Goal: Transaction & Acquisition: Purchase product/service

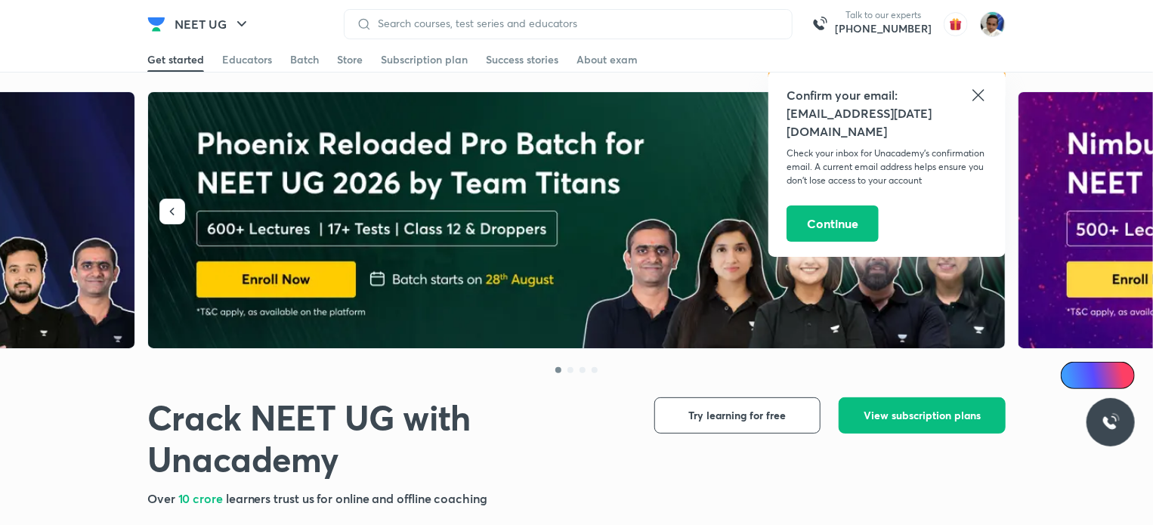
click at [979, 90] on icon at bounding box center [979, 95] width 18 height 18
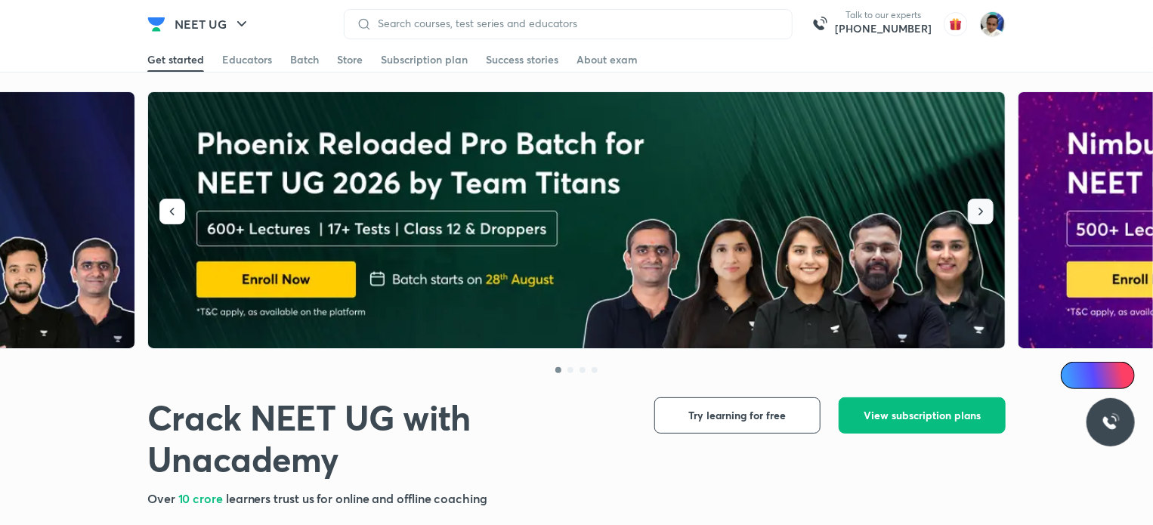
click at [982, 209] on icon "button" at bounding box center [980, 211] width 15 height 15
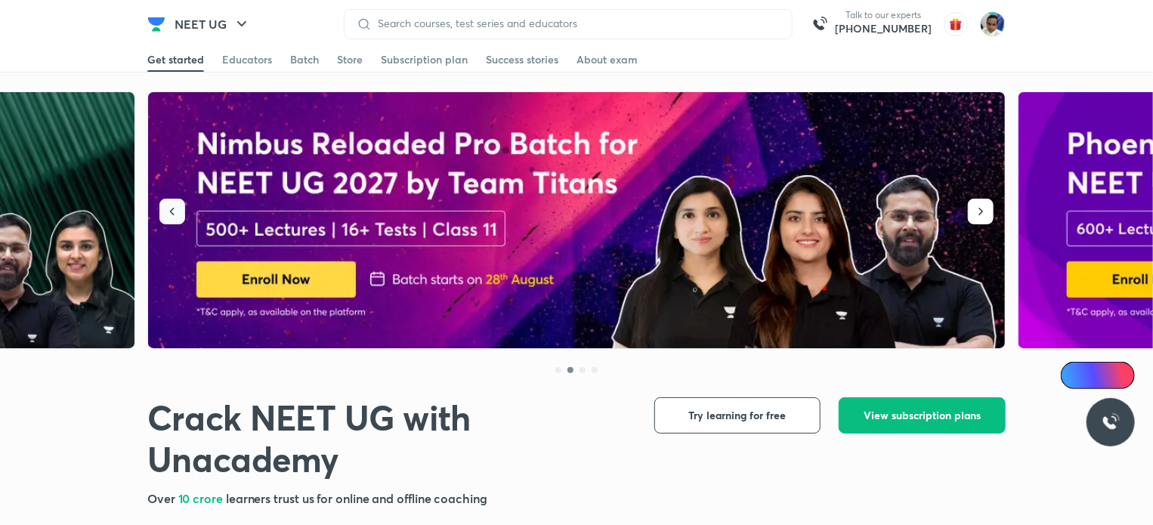
click at [171, 207] on icon "button" at bounding box center [172, 211] width 15 height 15
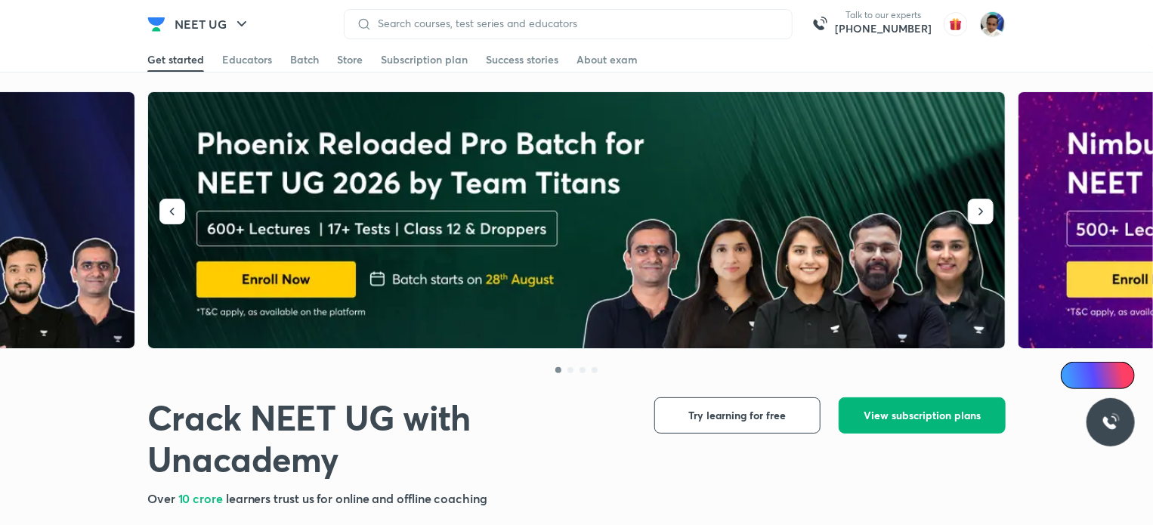
click at [933, 415] on span "View subscription plans" at bounding box center [922, 415] width 117 height 15
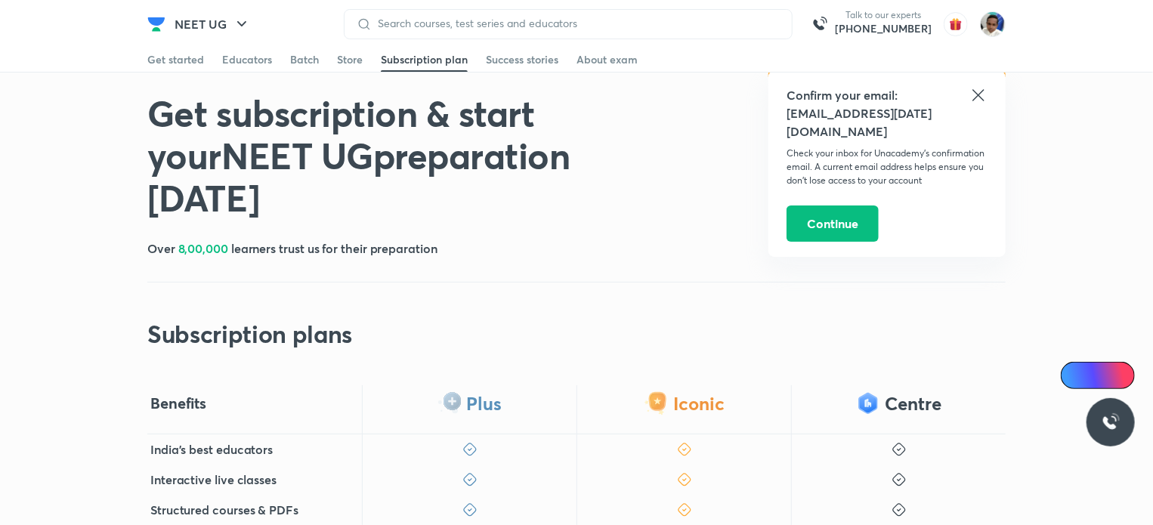
click at [978, 94] on icon at bounding box center [978, 94] width 11 height 11
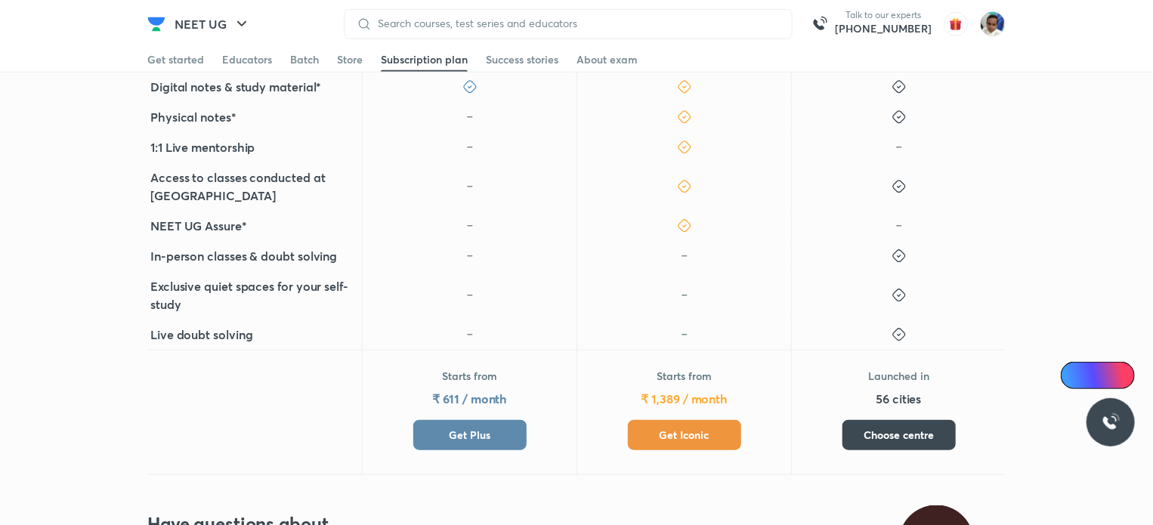
scroll to position [605, 0]
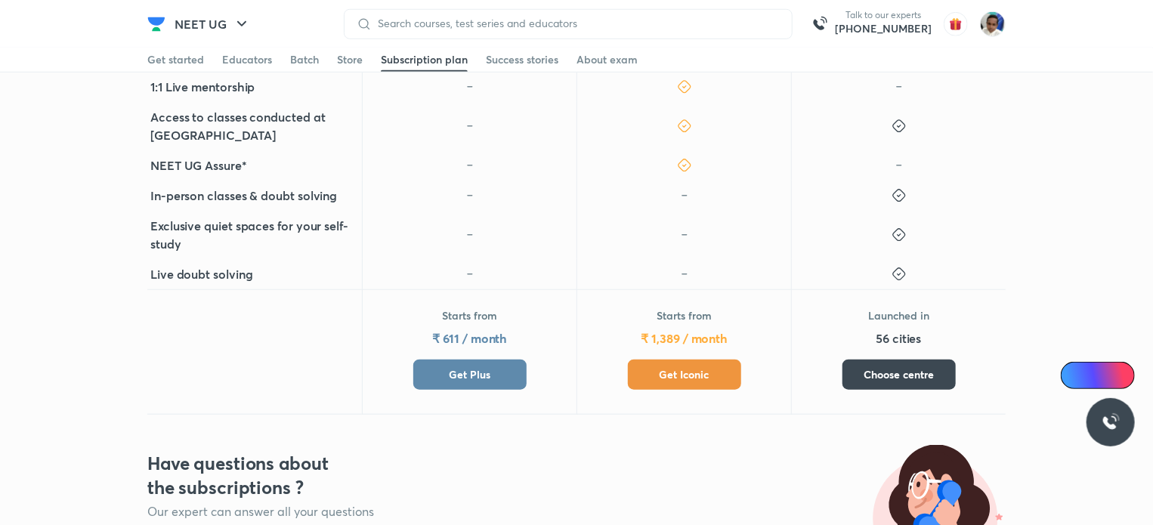
click at [455, 367] on span "Get Plus" at bounding box center [470, 374] width 42 height 15
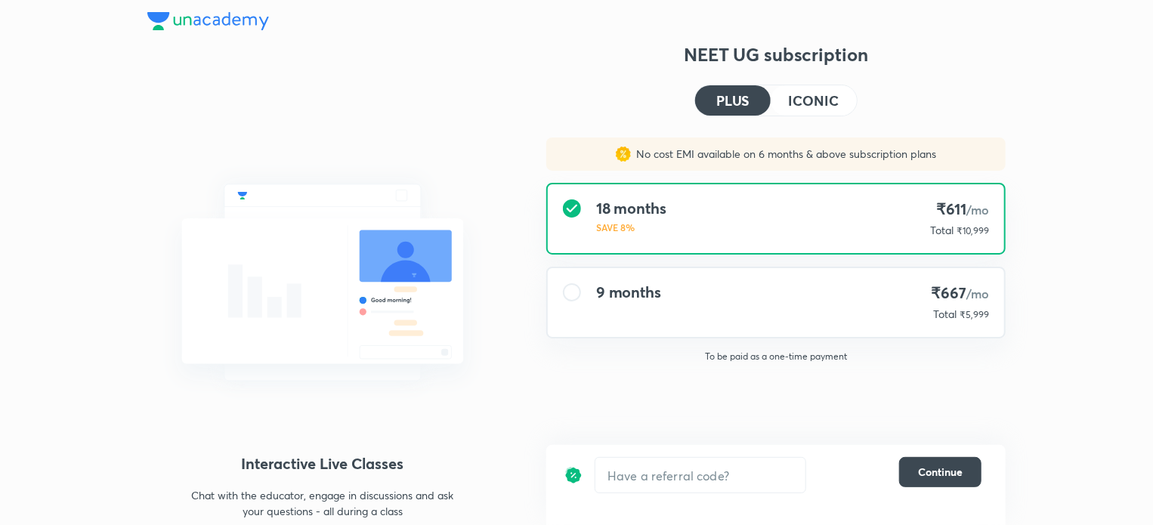
click at [571, 292] on div at bounding box center [572, 292] width 18 height 18
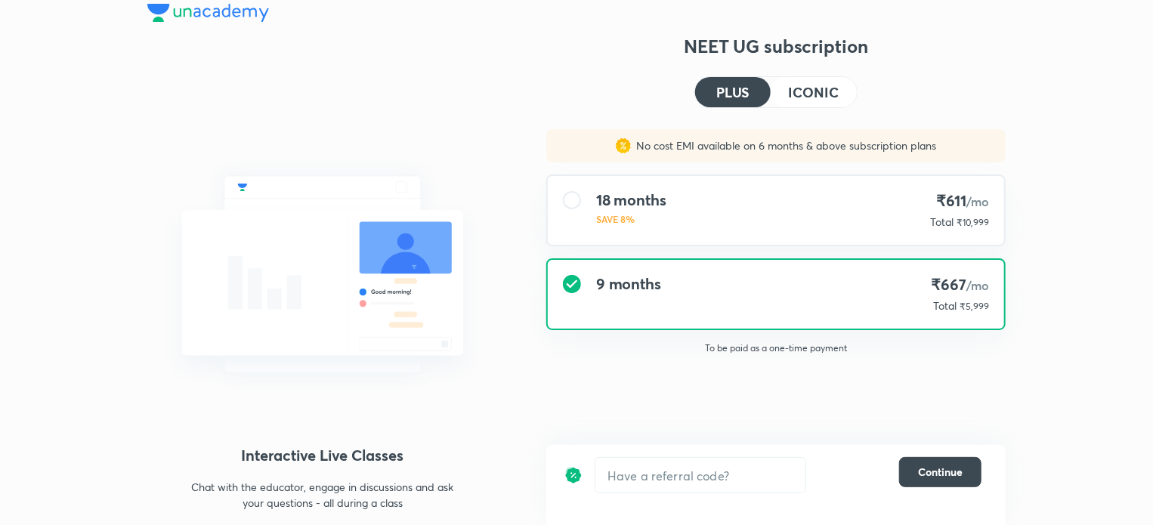
scroll to position [16, 0]
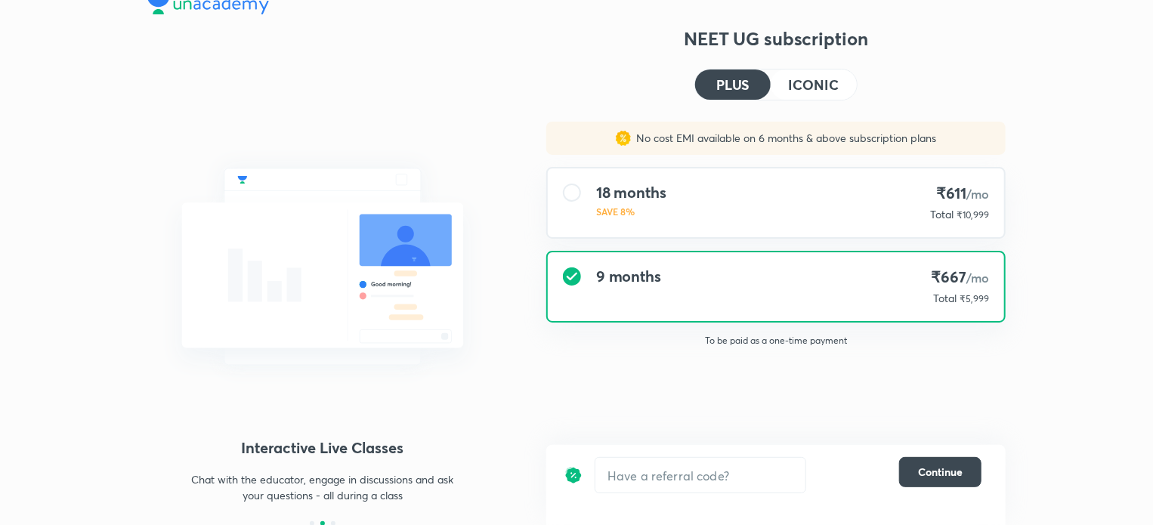
click at [952, 294] on p "Total" at bounding box center [944, 298] width 23 height 15
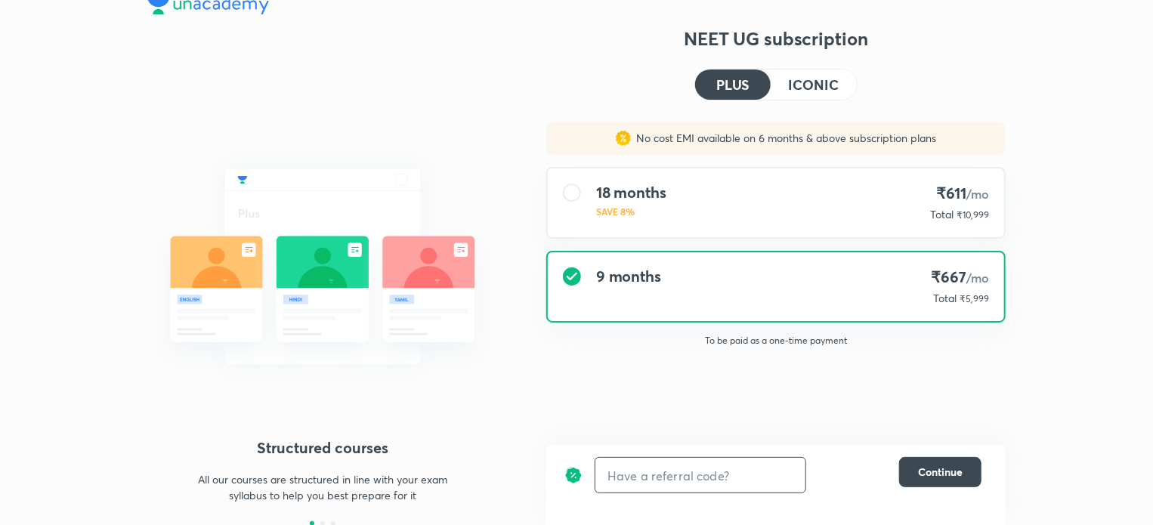
click at [670, 479] on input "text" at bounding box center [700, 476] width 210 height 36
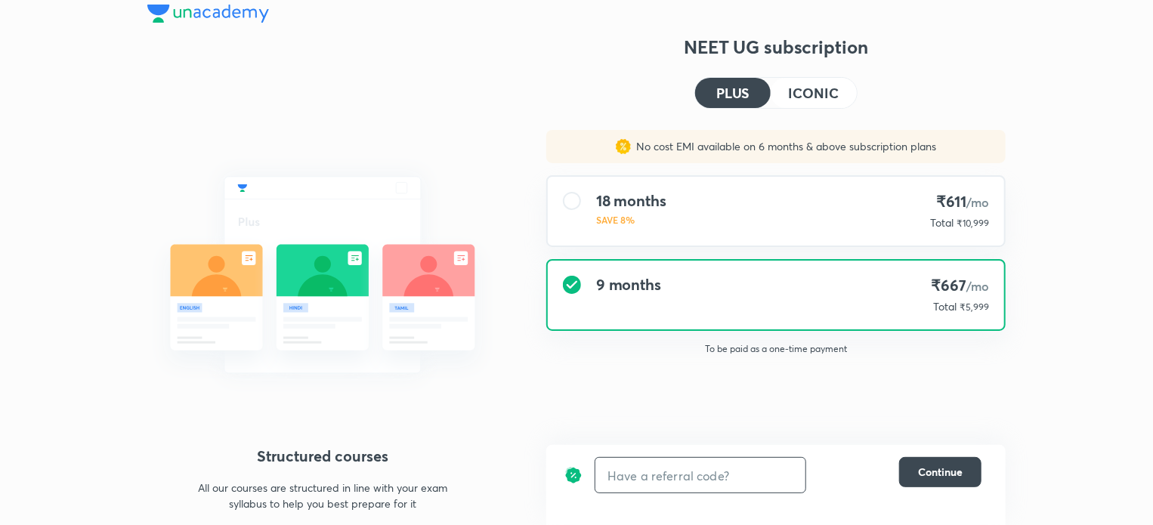
scroll to position [0, 0]
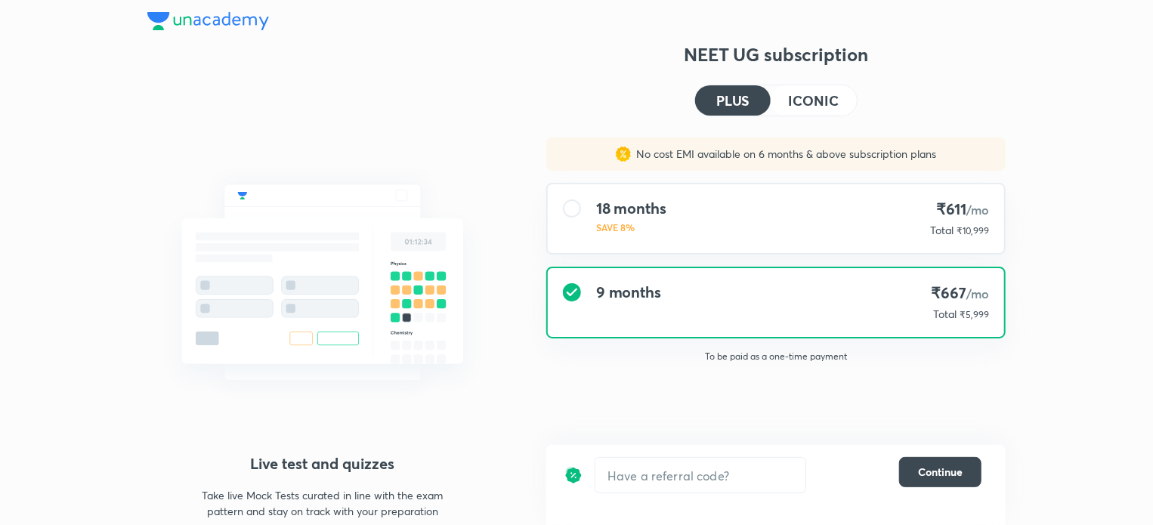
click at [571, 206] on div at bounding box center [572, 209] width 18 height 18
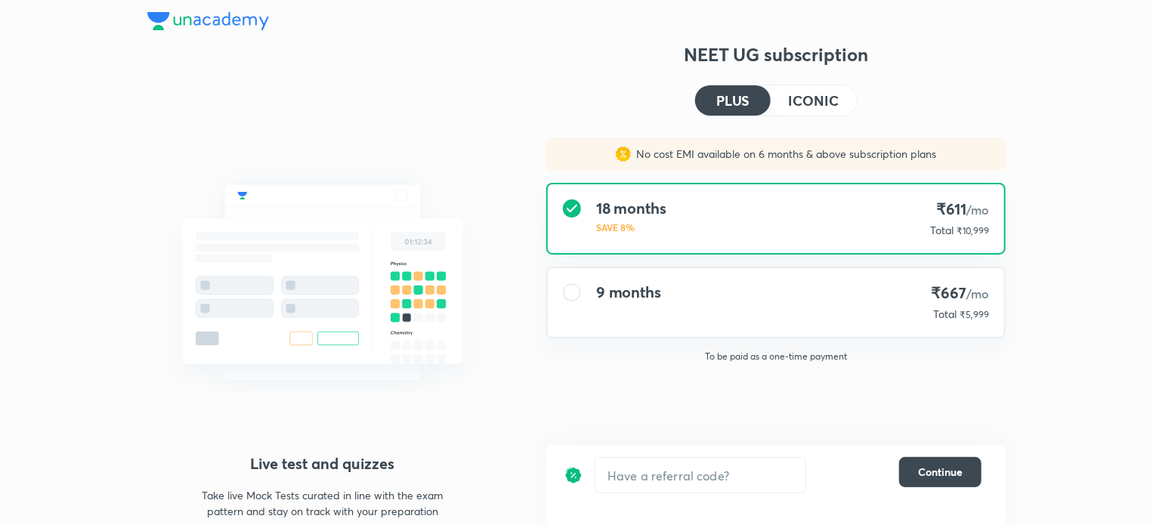
click at [569, 286] on div at bounding box center [572, 292] width 18 height 18
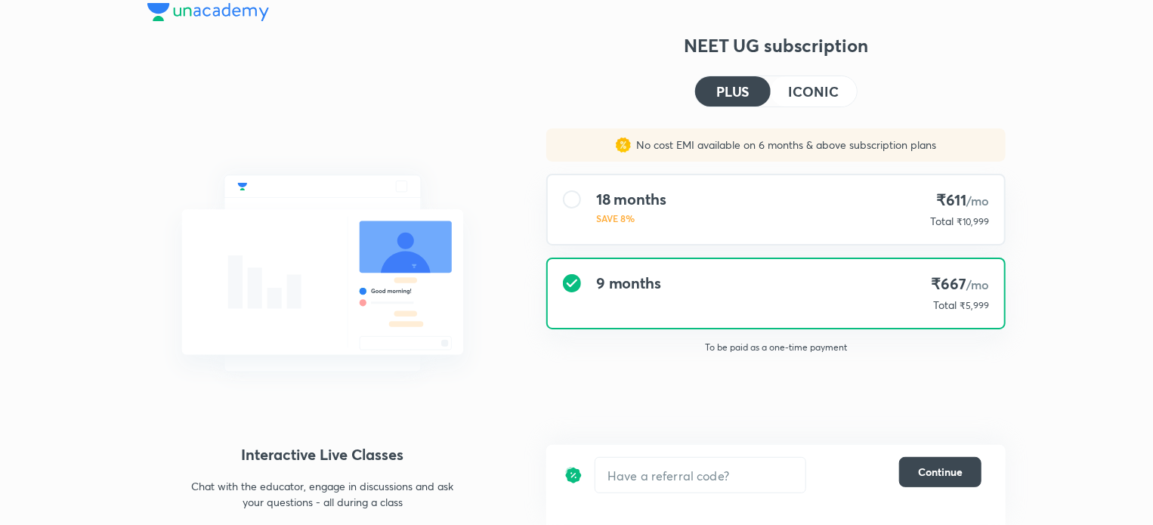
scroll to position [16, 0]
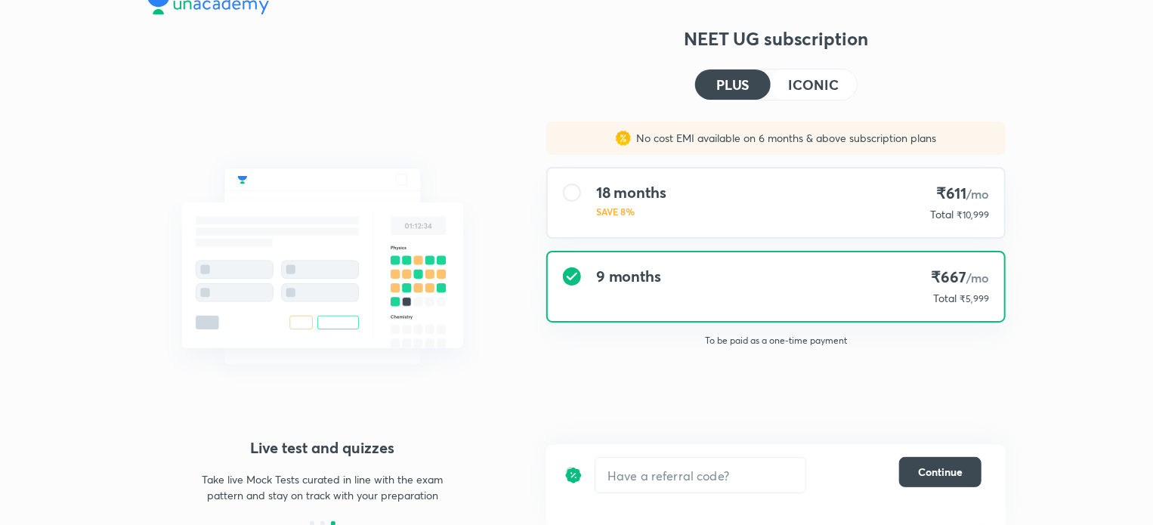
click at [799, 85] on h4 "ICONIC" at bounding box center [814, 85] width 50 height 14
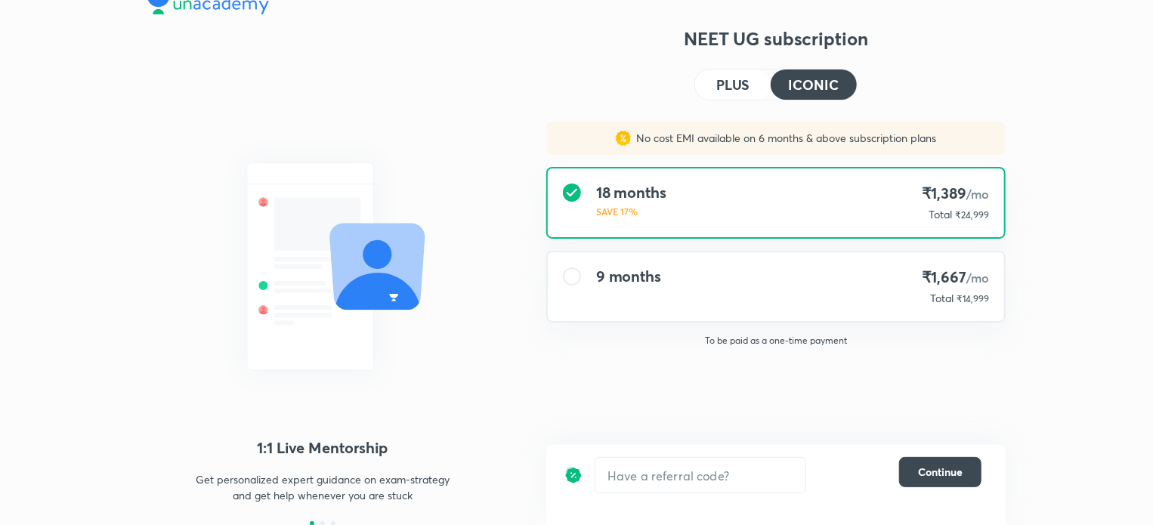
click at [729, 78] on h4 "PLUS" at bounding box center [732, 85] width 33 height 14
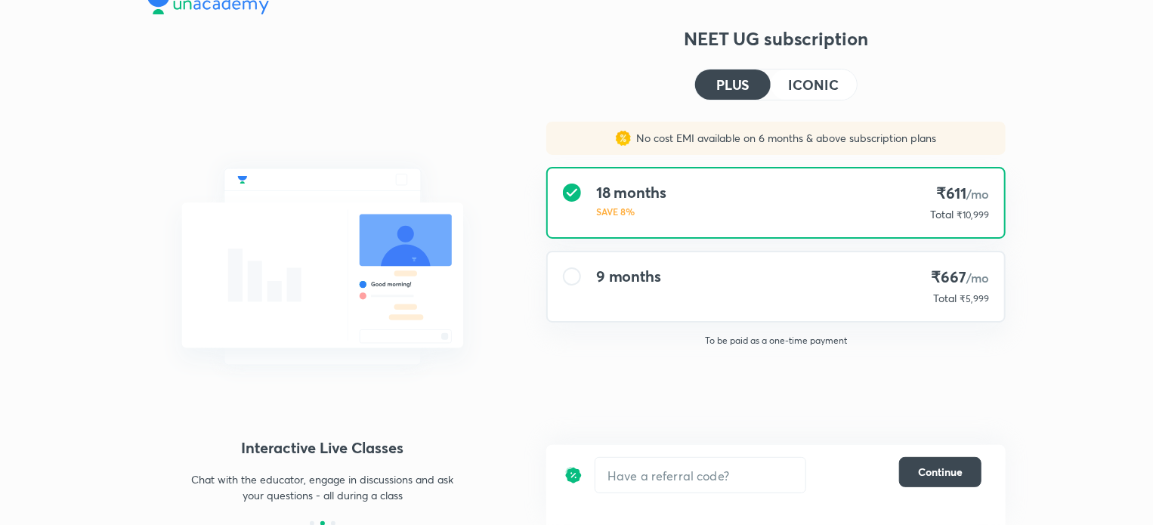
click at [643, 274] on h4 "9 months" at bounding box center [628, 277] width 65 height 18
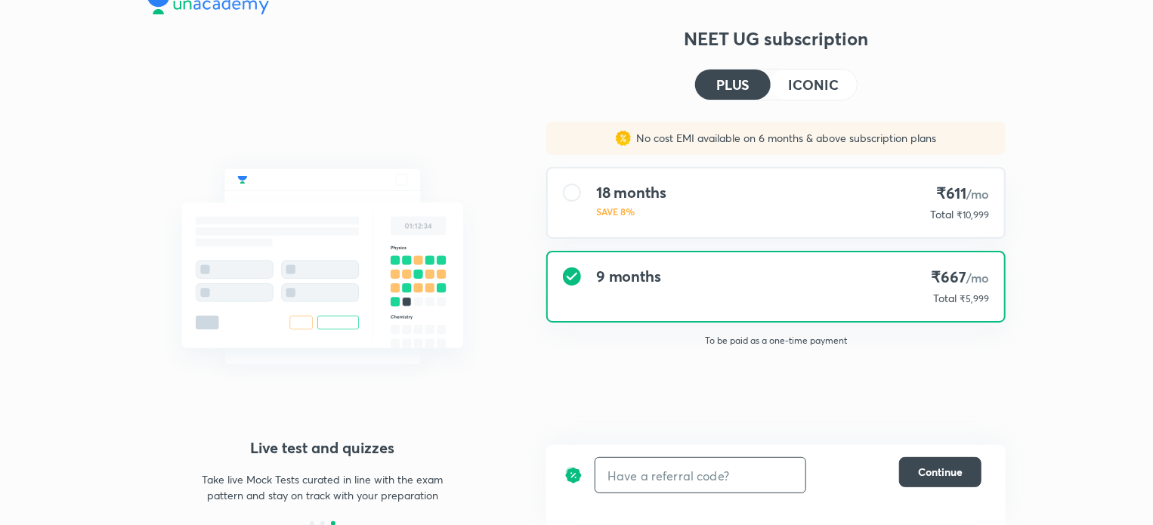
click at [674, 475] on input "text" at bounding box center [700, 476] width 210 height 36
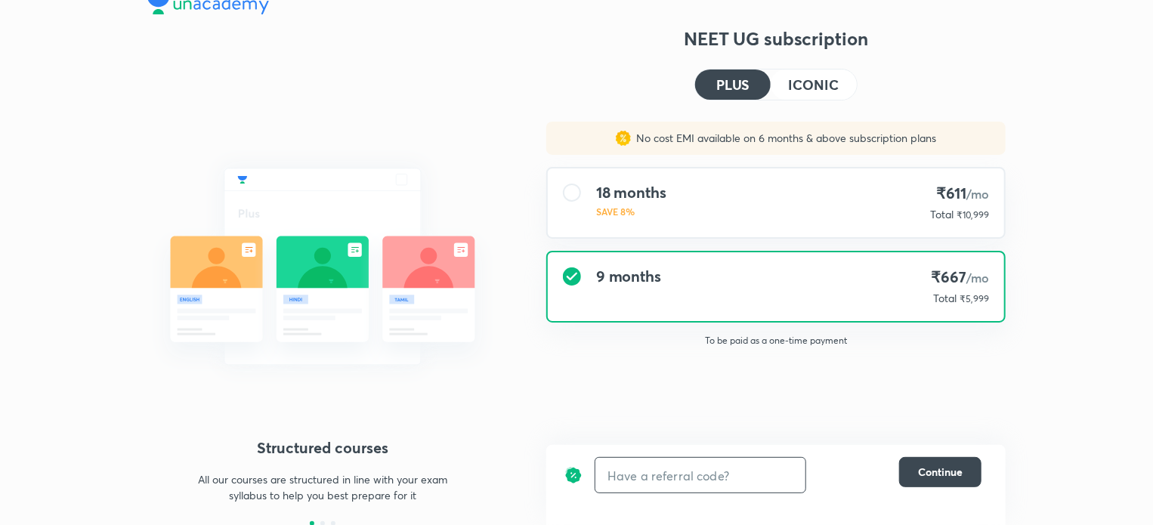
click at [576, 473] on img at bounding box center [574, 475] width 18 height 36
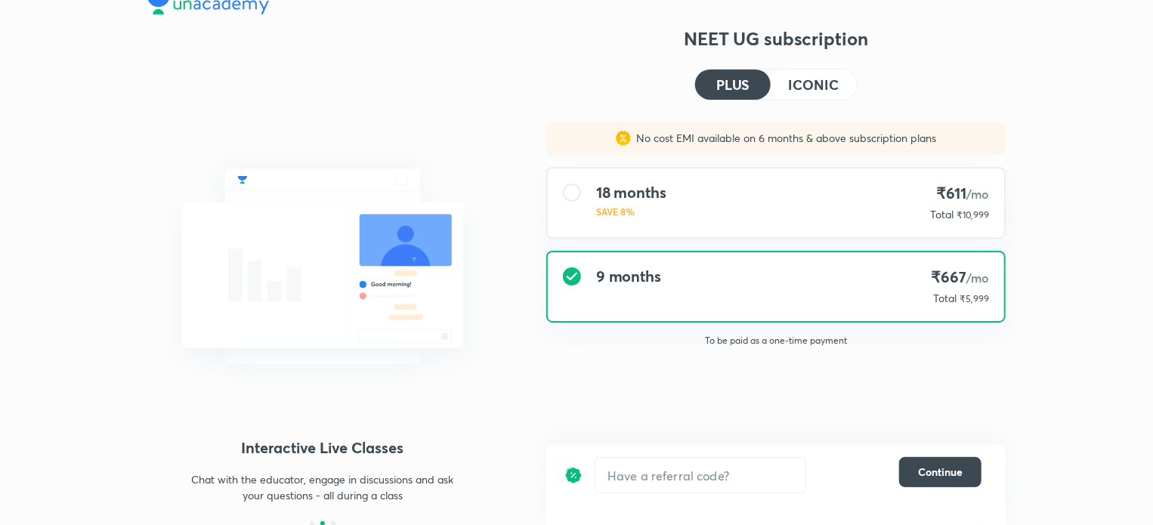
click at [576, 473] on img at bounding box center [574, 475] width 18 height 36
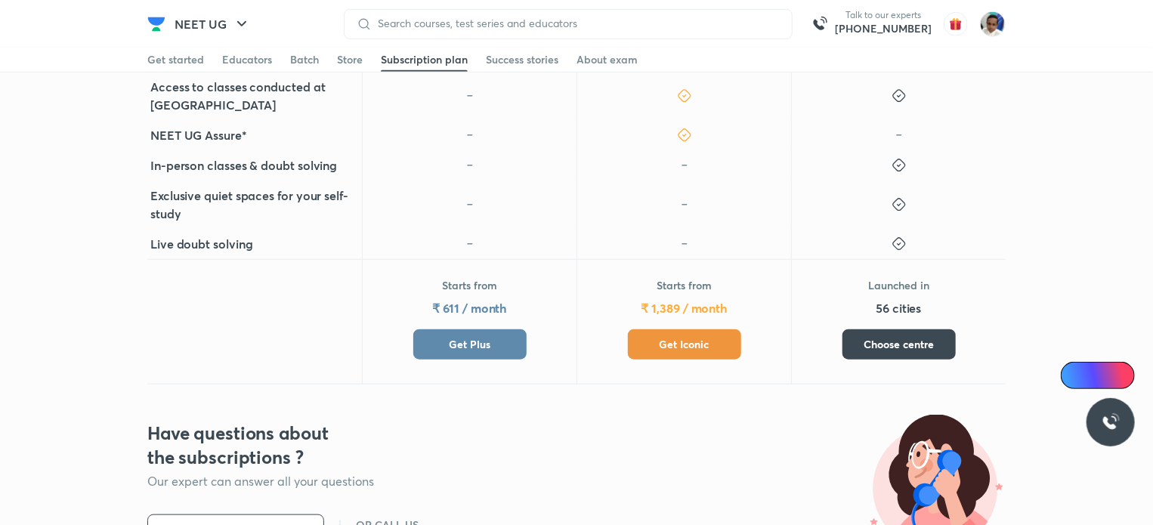
scroll to position [680, 0]
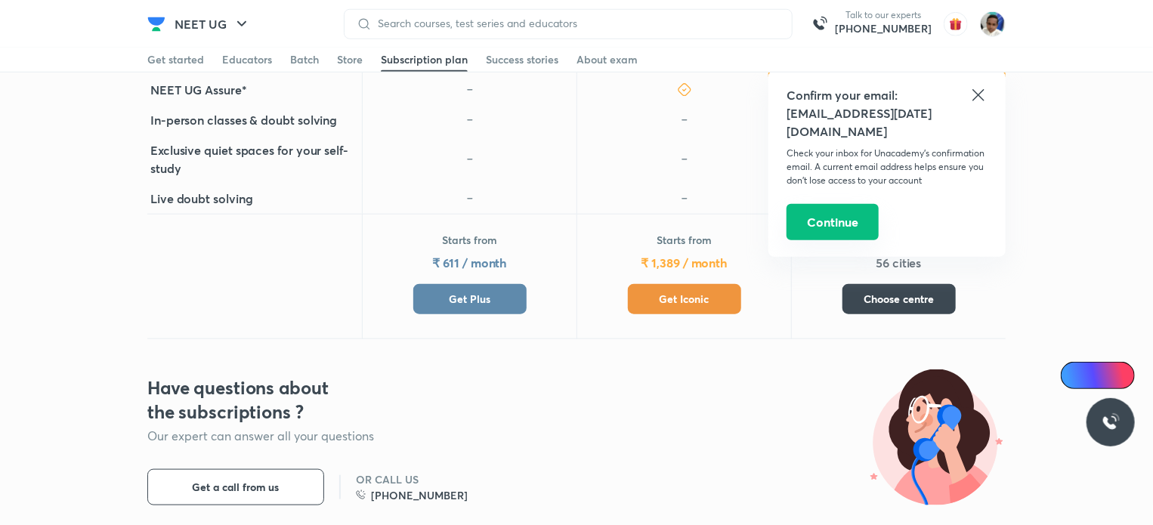
click at [815, 204] on button "Continue" at bounding box center [833, 222] width 92 height 36
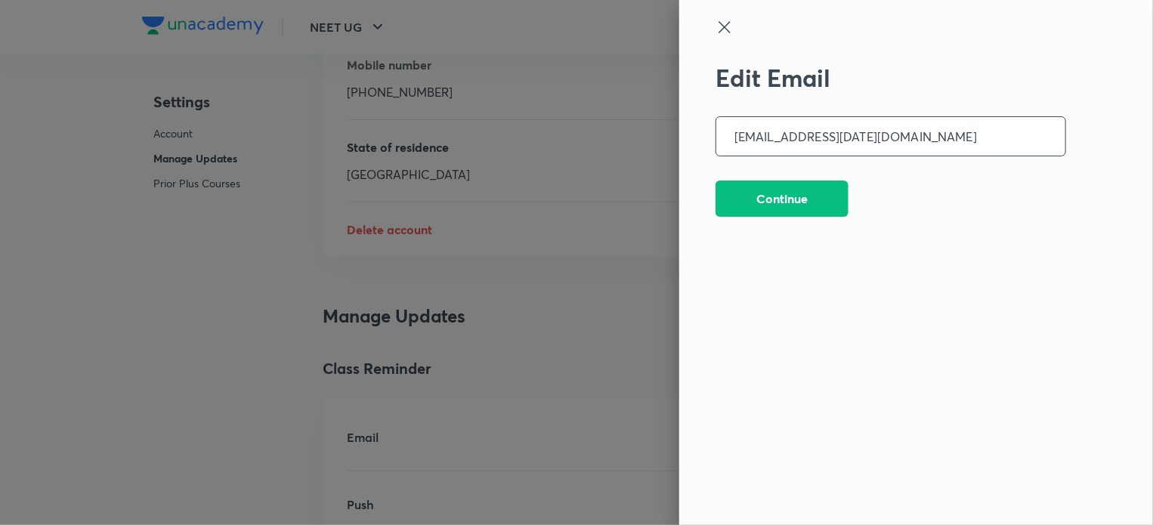
scroll to position [3743, 0]
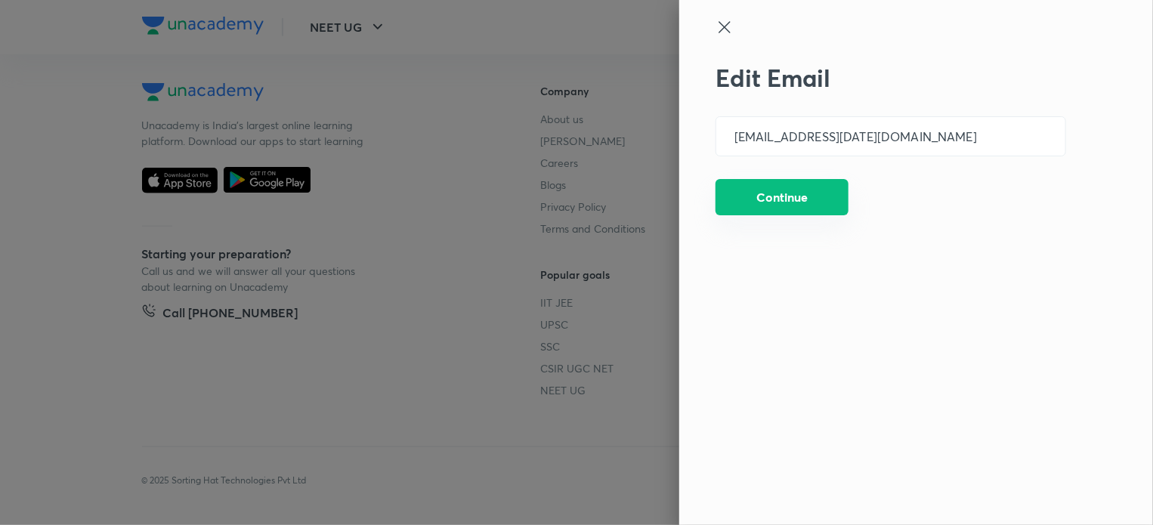
click at [769, 202] on button "Continue" at bounding box center [782, 197] width 133 height 36
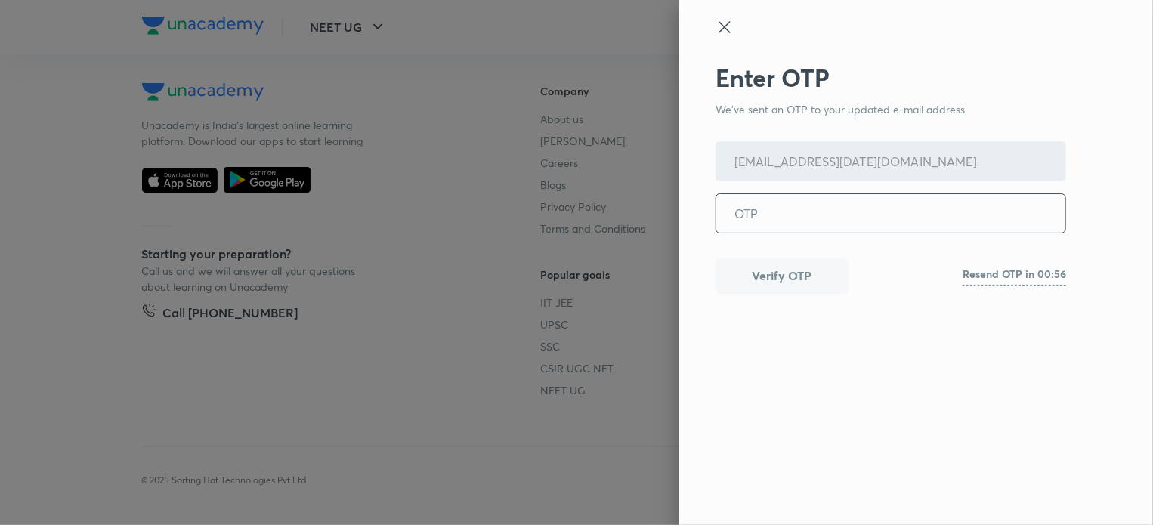
click at [725, 23] on icon at bounding box center [725, 27] width 18 height 18
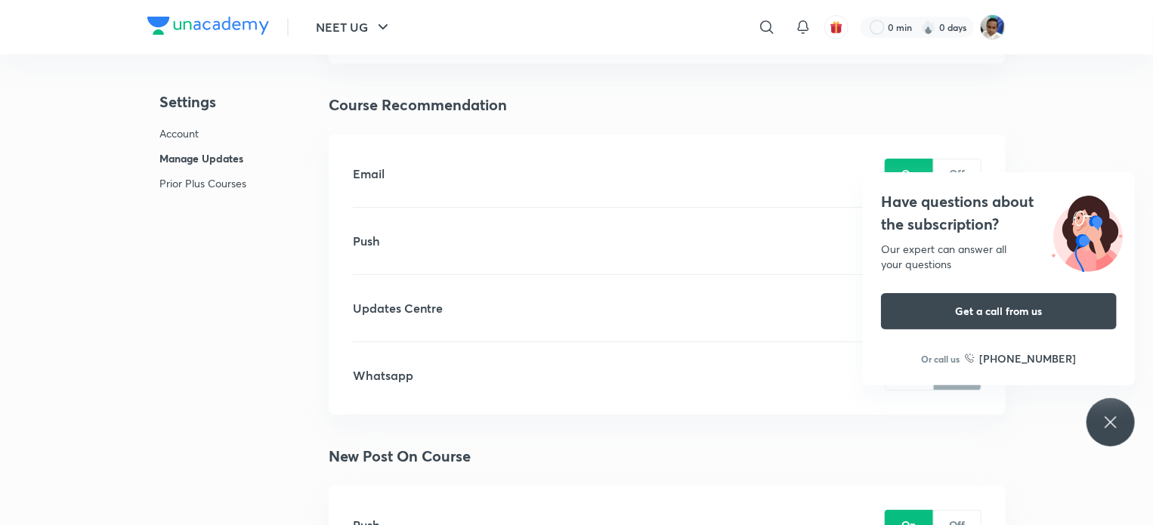
scroll to position [2836, 0]
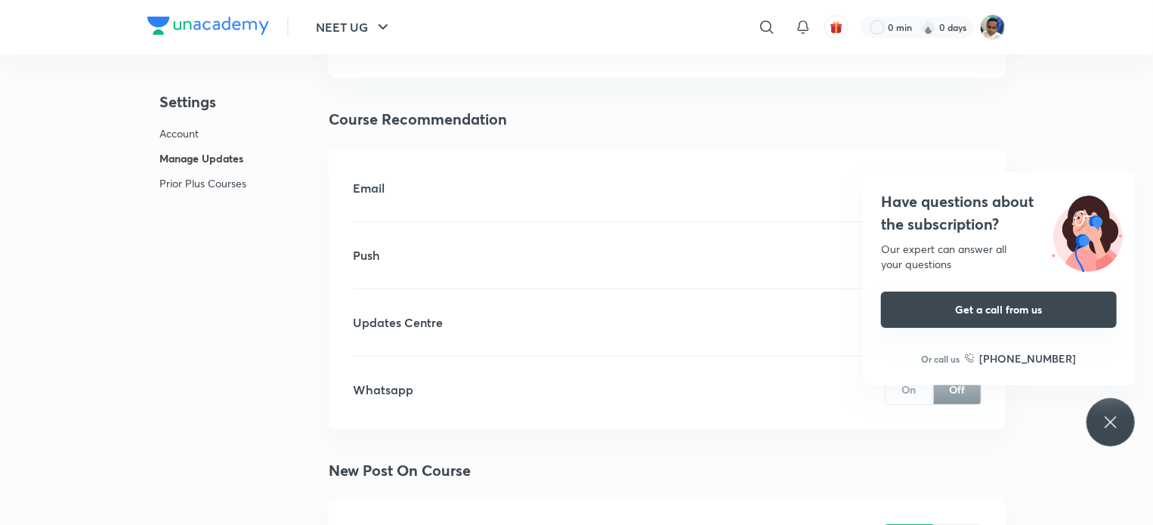
click at [931, 300] on button "Get a call from us" at bounding box center [999, 310] width 236 height 36
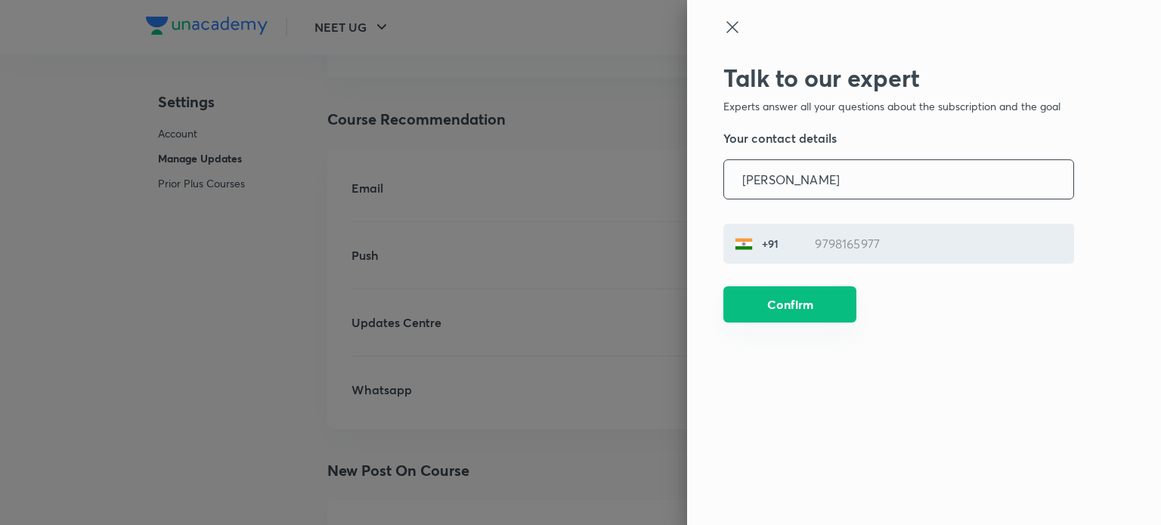
click at [809, 295] on button "Confirm" at bounding box center [789, 304] width 133 height 36
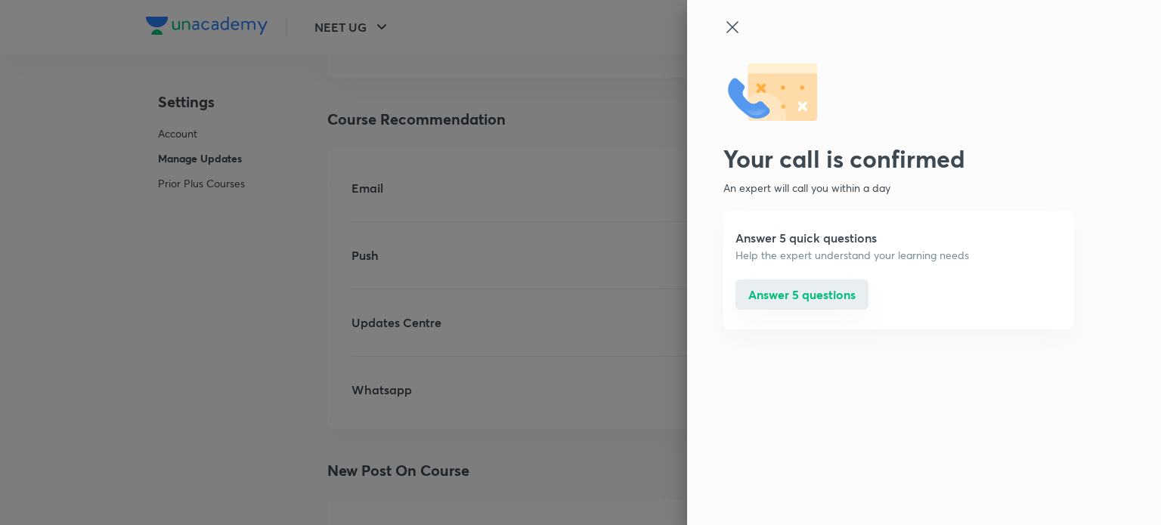
click at [784, 289] on button "Answer 5 questions" at bounding box center [801, 295] width 133 height 30
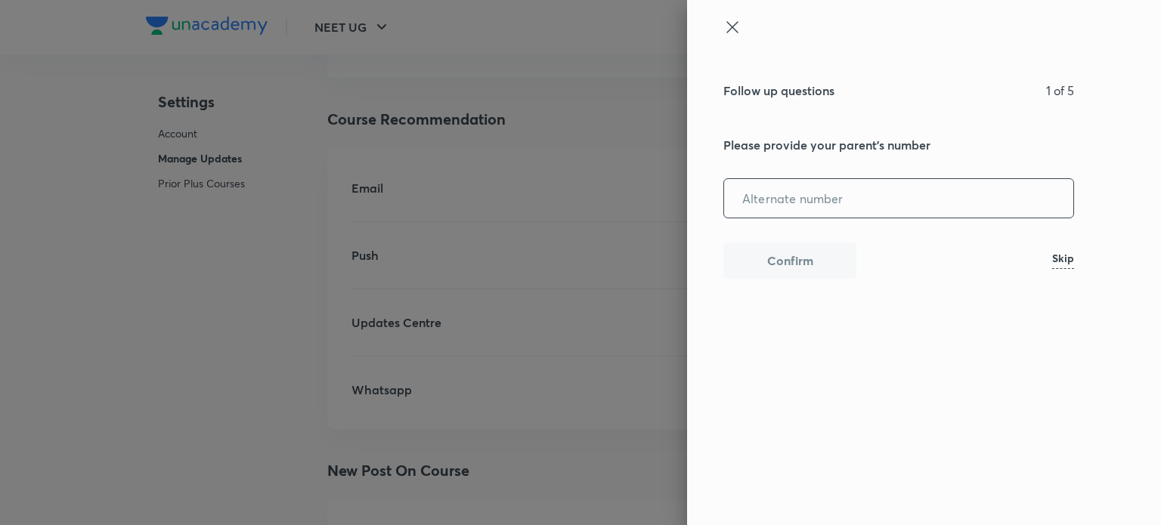
click at [785, 199] on input "tel" at bounding box center [898, 198] width 349 height 39
click at [1063, 253] on h6 "Skip" at bounding box center [1063, 261] width 22 height 16
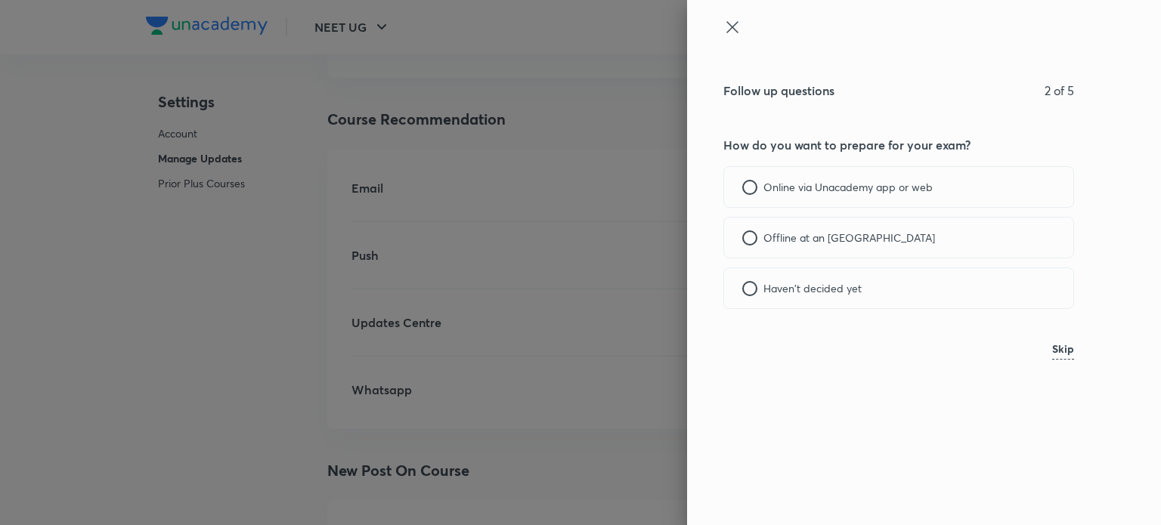
click at [749, 184] on div at bounding box center [749, 187] width 15 height 15
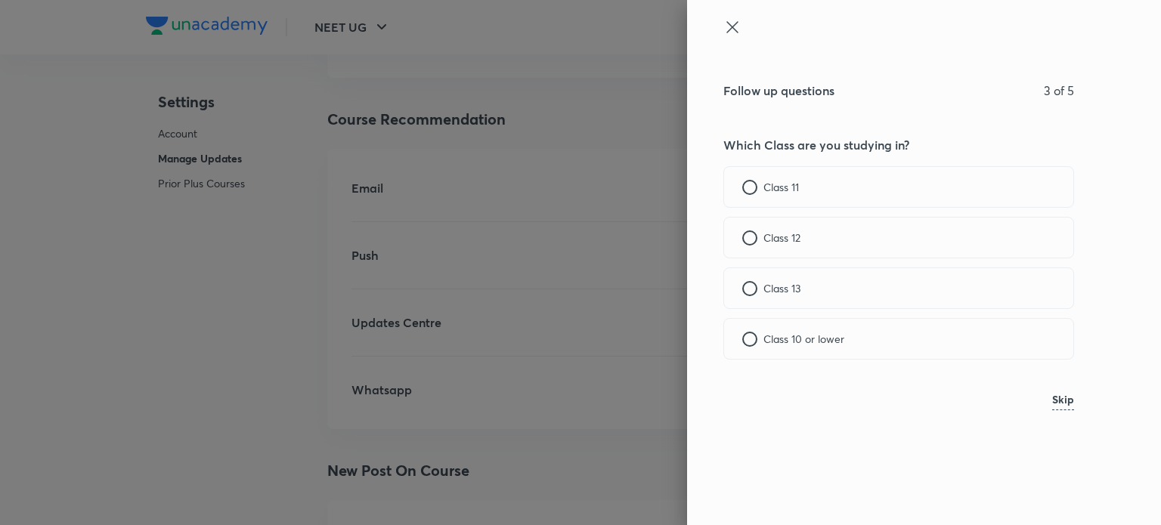
click at [731, 25] on icon at bounding box center [731, 26] width 11 height 11
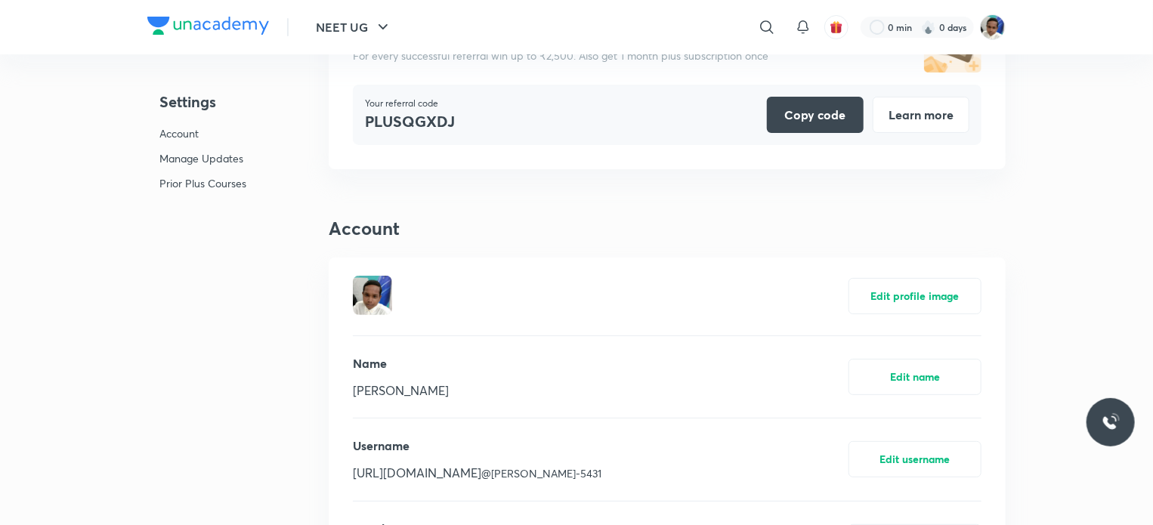
scroll to position [0, 0]
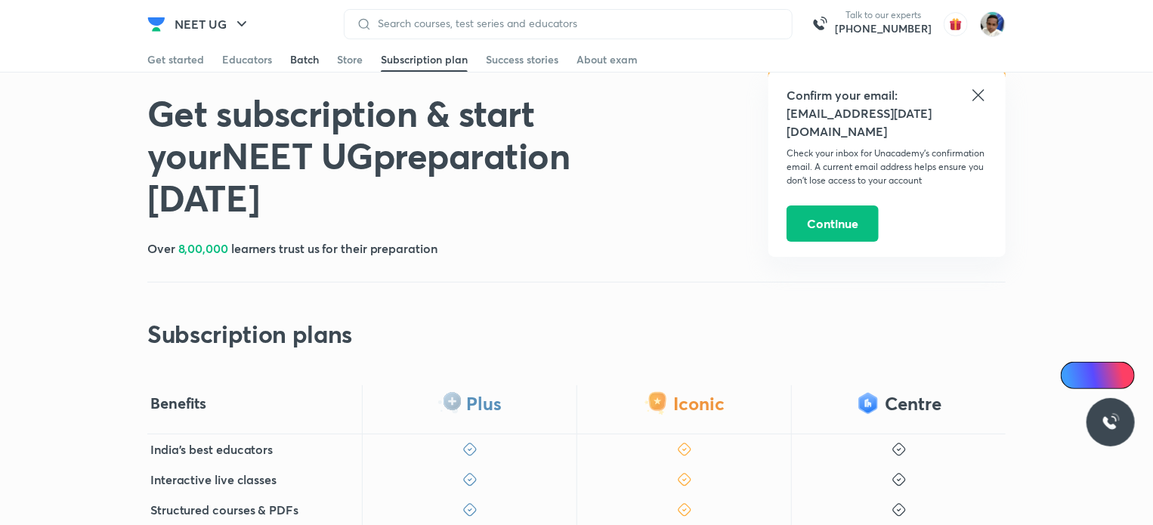
click at [294, 55] on div "Batch" at bounding box center [304, 59] width 29 height 15
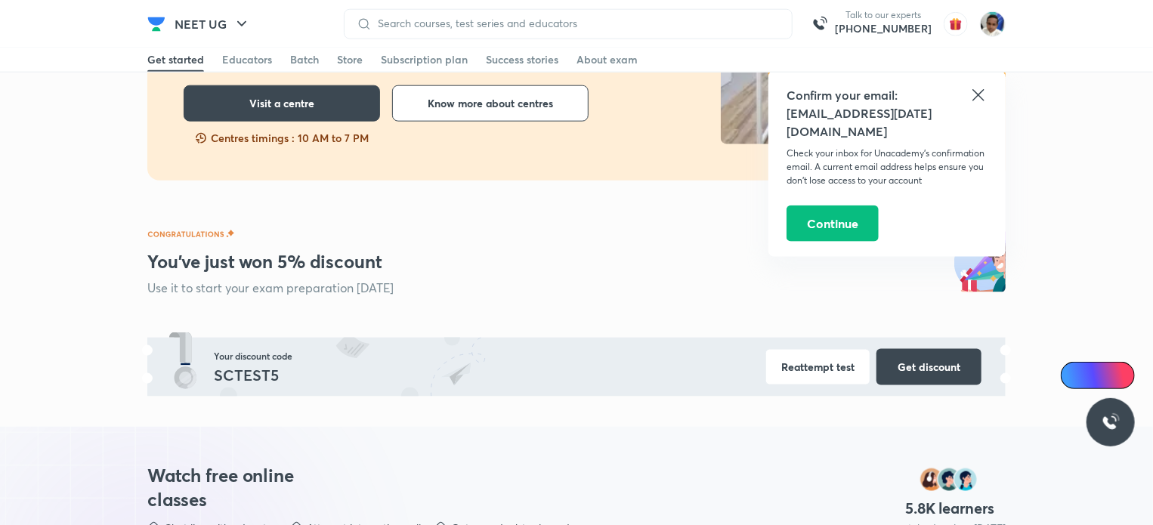
scroll to position [238, 0]
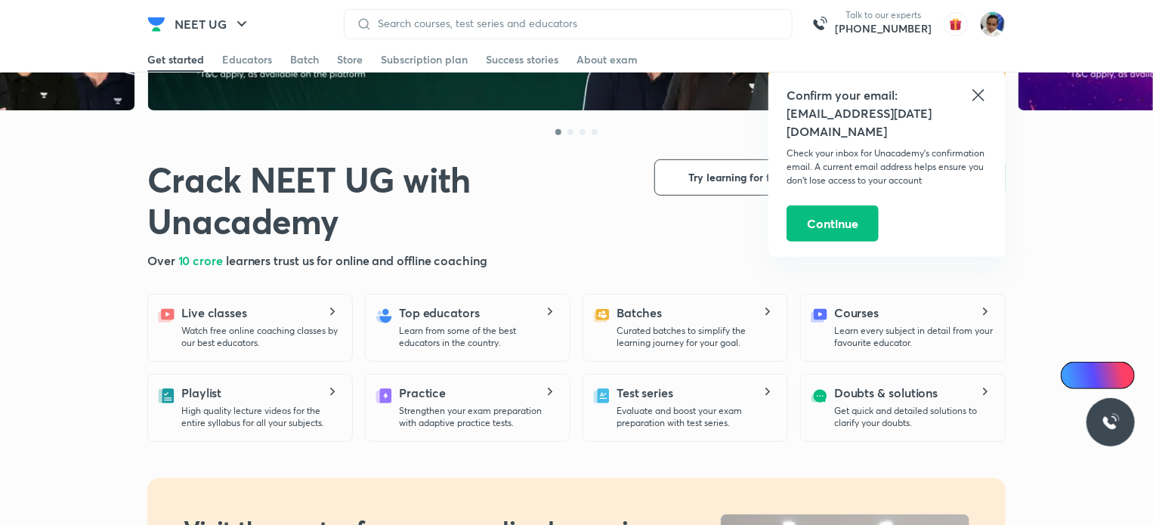
click at [979, 92] on icon at bounding box center [979, 95] width 18 height 18
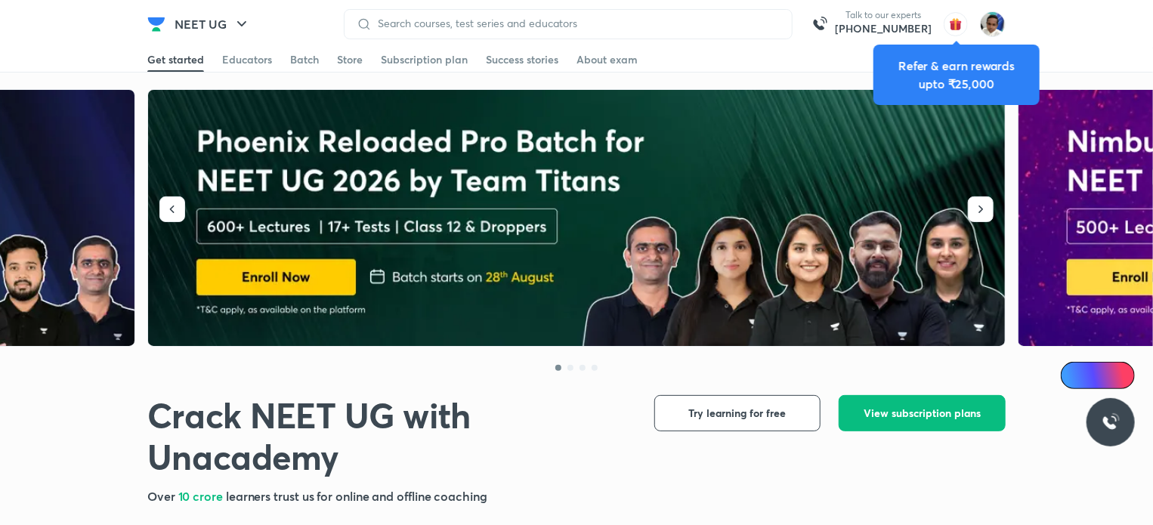
scroll to position [0, 0]
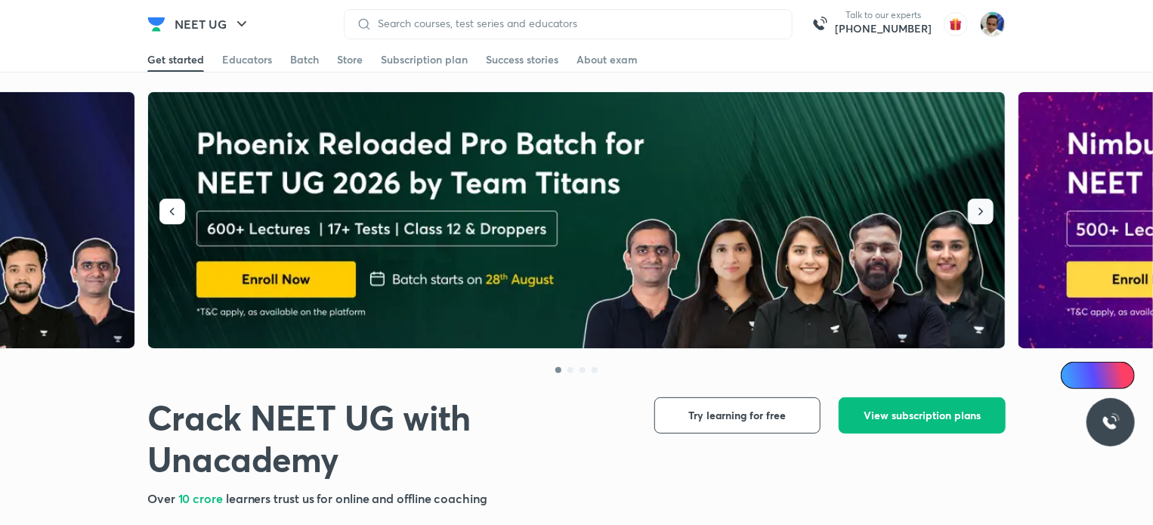
click at [981, 211] on icon "button" at bounding box center [980, 211] width 15 height 15
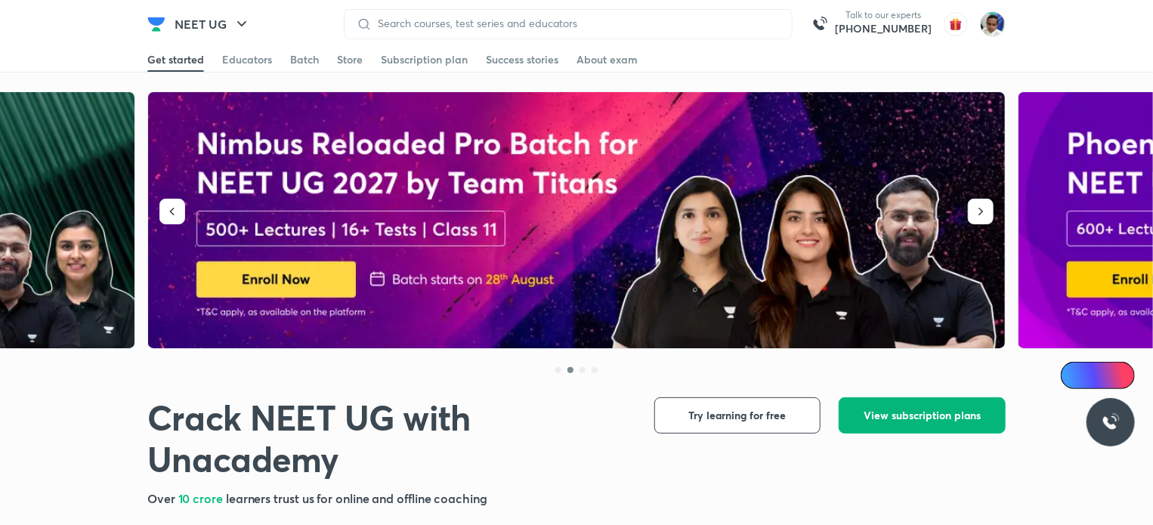
click at [916, 414] on span "View subscription plans" at bounding box center [922, 415] width 117 height 15
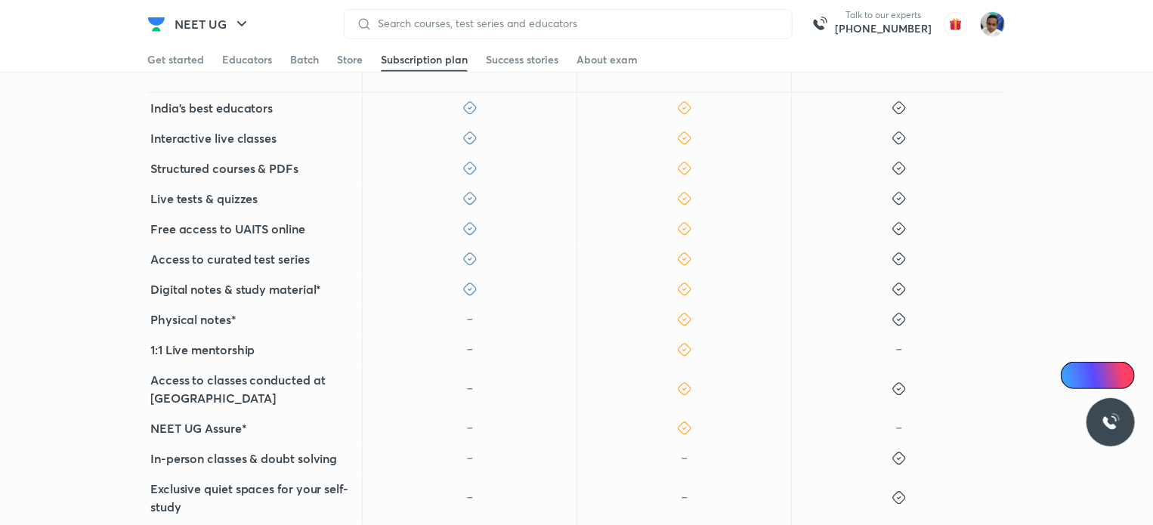
scroll to position [605, 0]
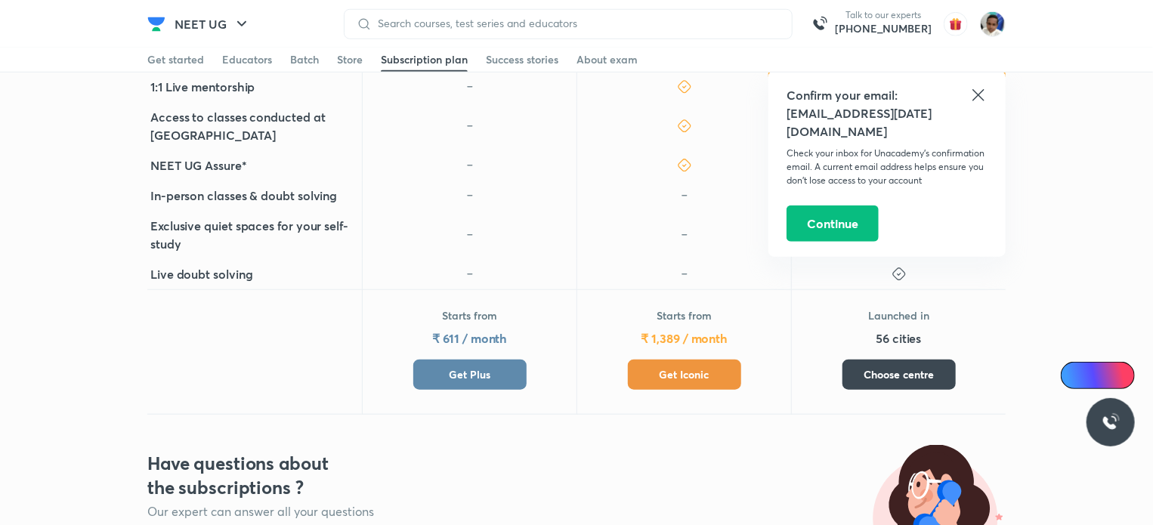
click at [469, 367] on span "Get Plus" at bounding box center [470, 374] width 42 height 15
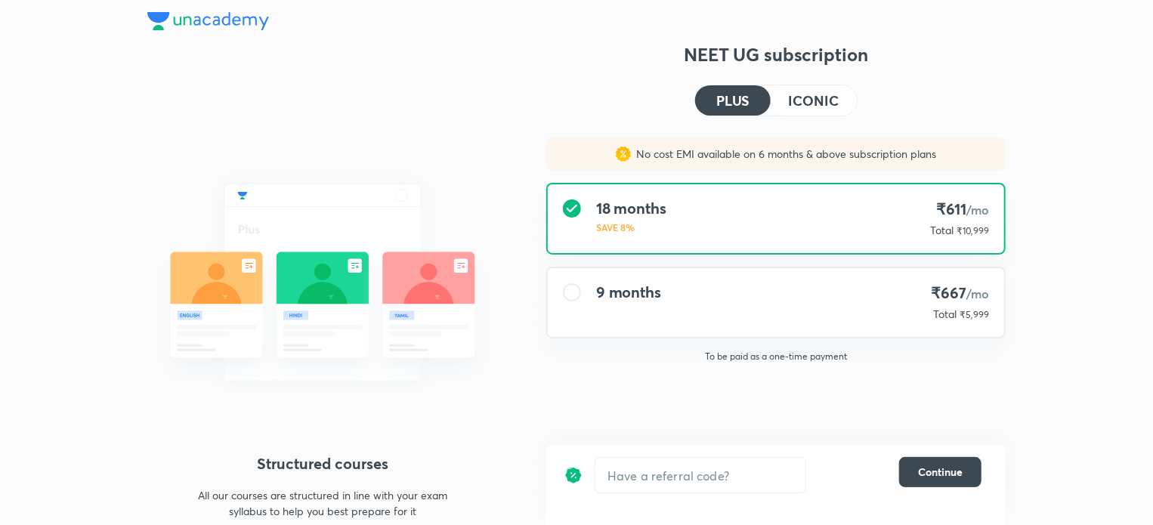
click at [629, 288] on h4 "9 months" at bounding box center [628, 292] width 65 height 18
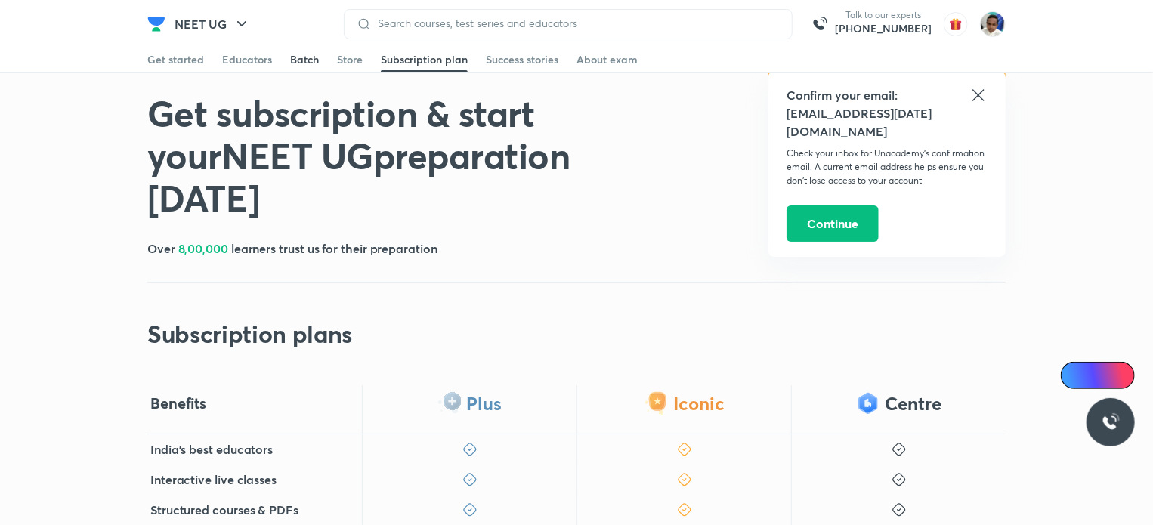
click at [299, 57] on div "Batch" at bounding box center [304, 59] width 29 height 15
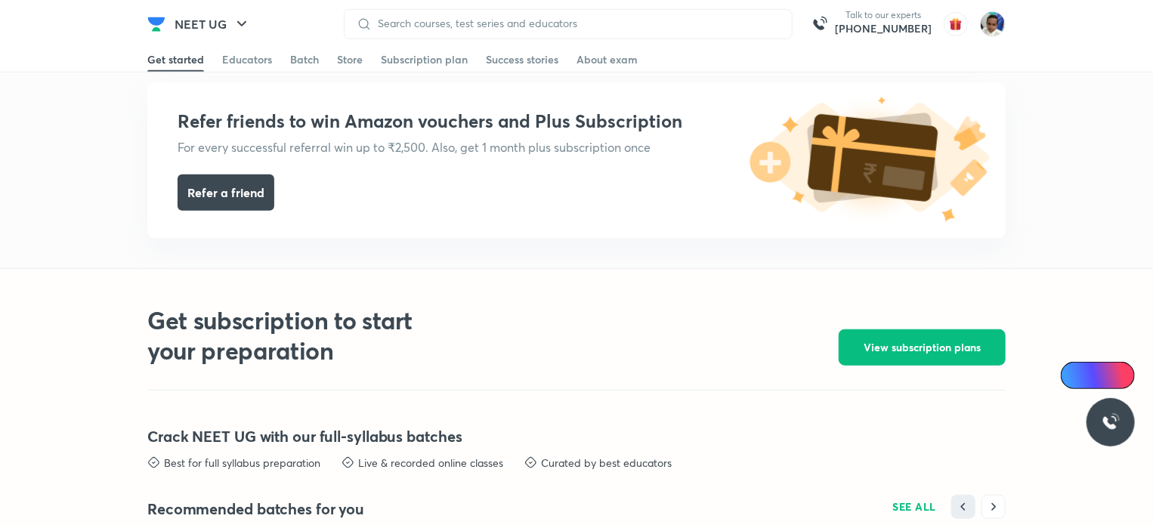
scroll to position [3689, 0]
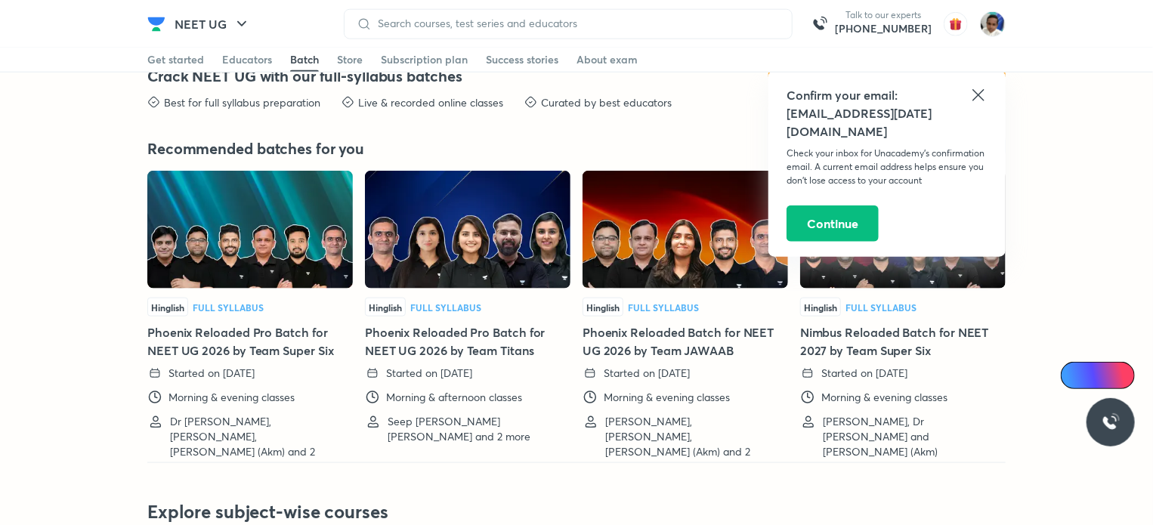
click at [979, 93] on icon at bounding box center [979, 95] width 18 height 18
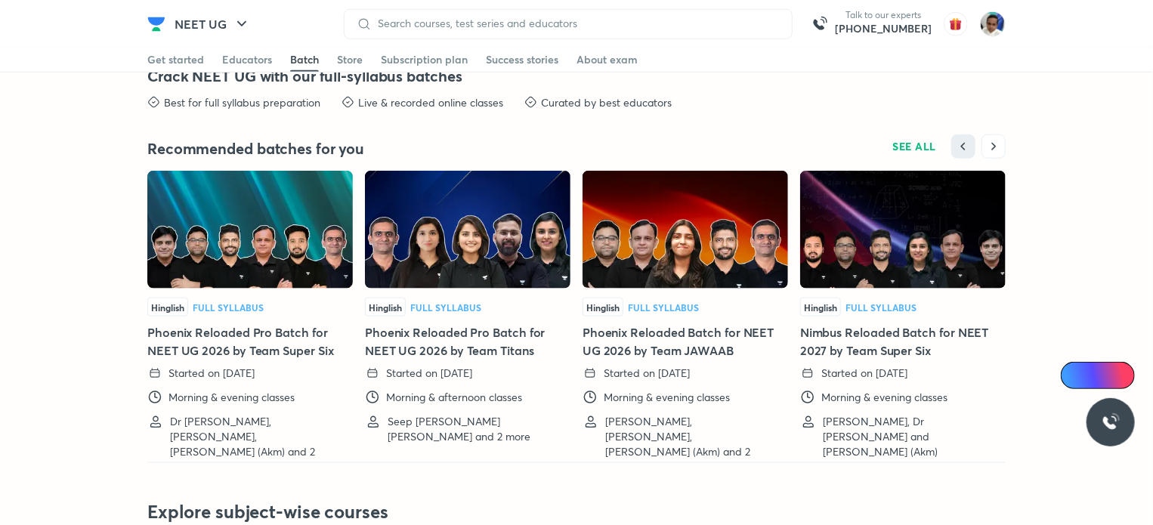
click at [959, 22] on img "button" at bounding box center [956, 24] width 24 height 24
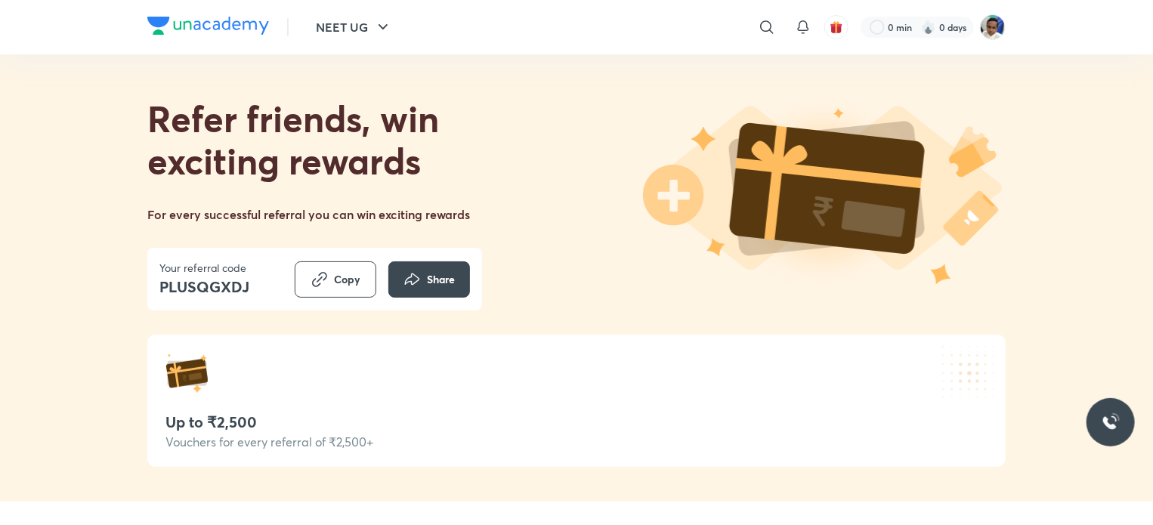
click at [583, 393] on div "Up to ₹2,500 Vouchers for every referral of ₹2,500+" at bounding box center [576, 401] width 858 height 132
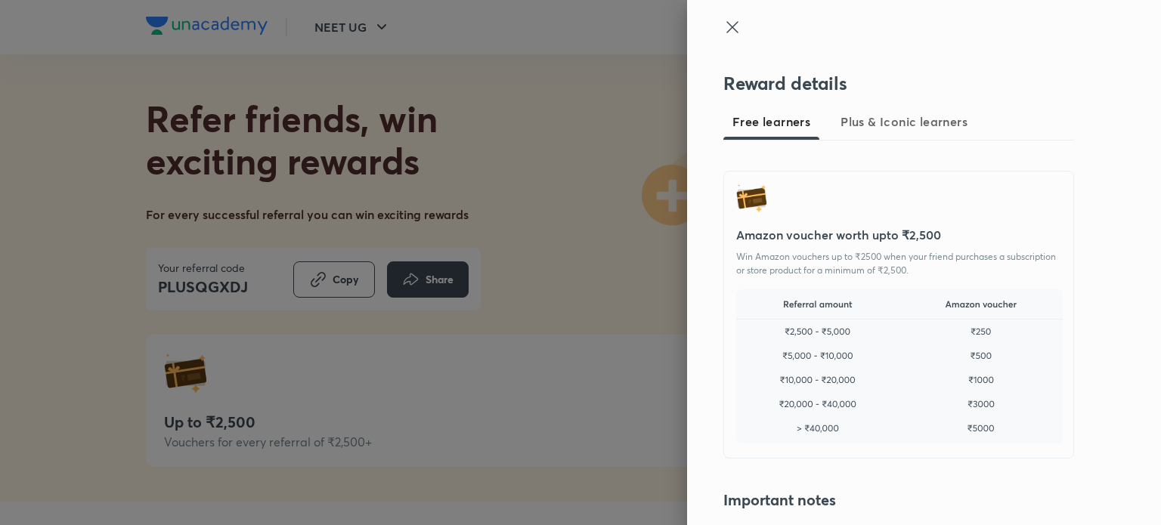
click at [571, 386] on div at bounding box center [580, 262] width 1161 height 525
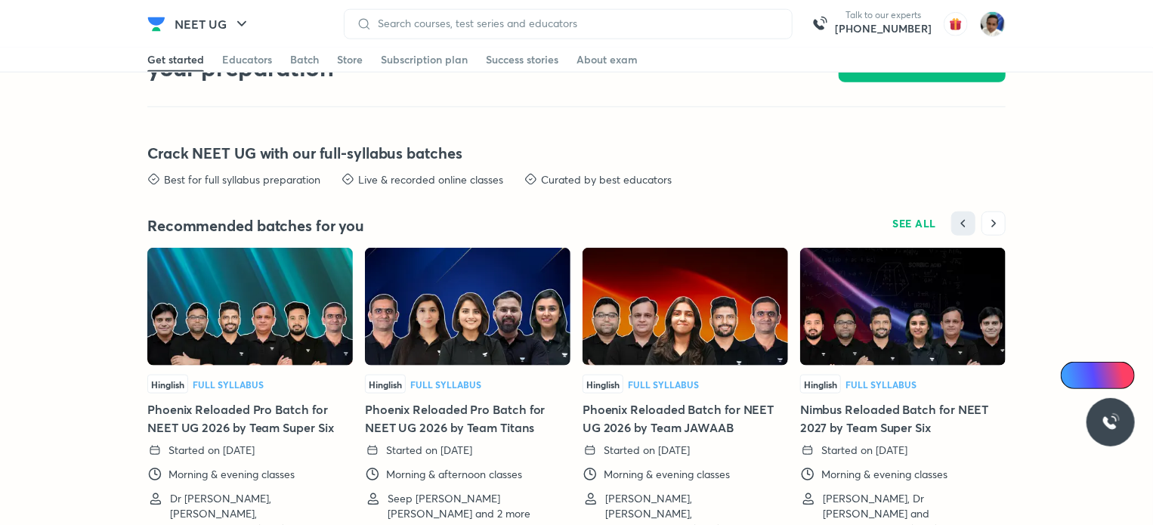
scroll to position [3689, 0]
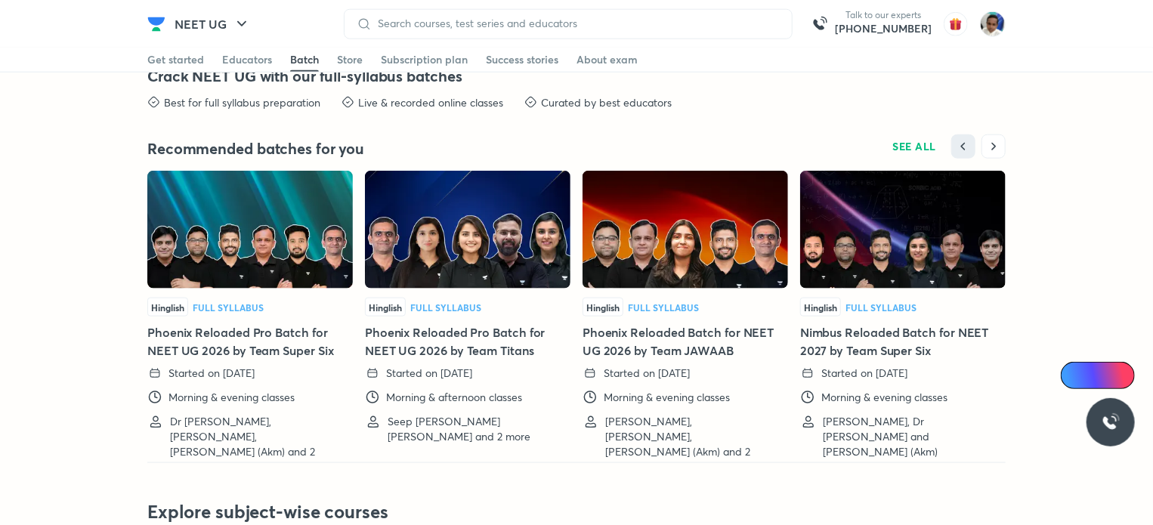
click at [691, 243] on img at bounding box center [686, 230] width 206 height 118
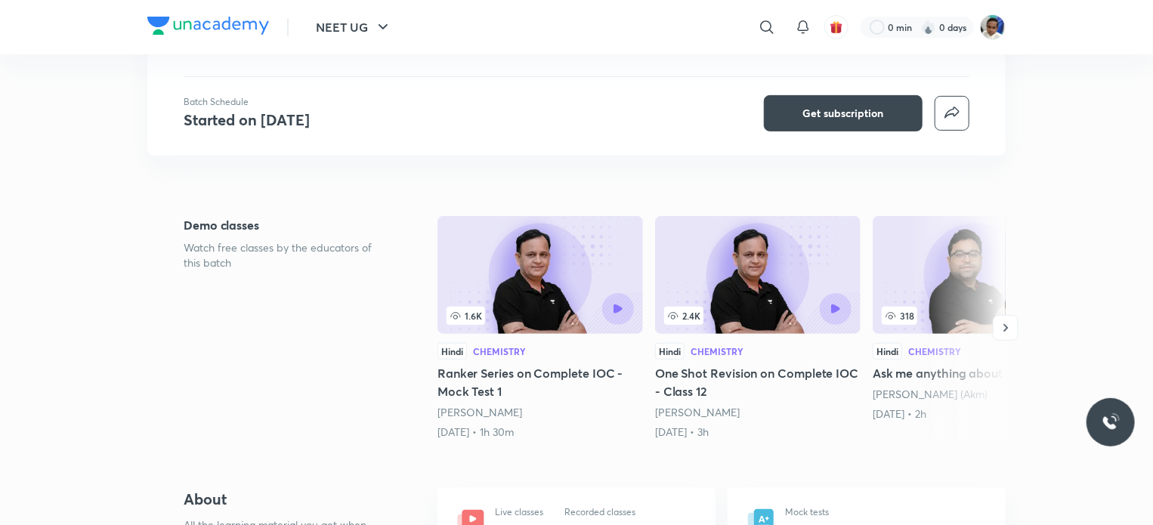
scroll to position [151, 0]
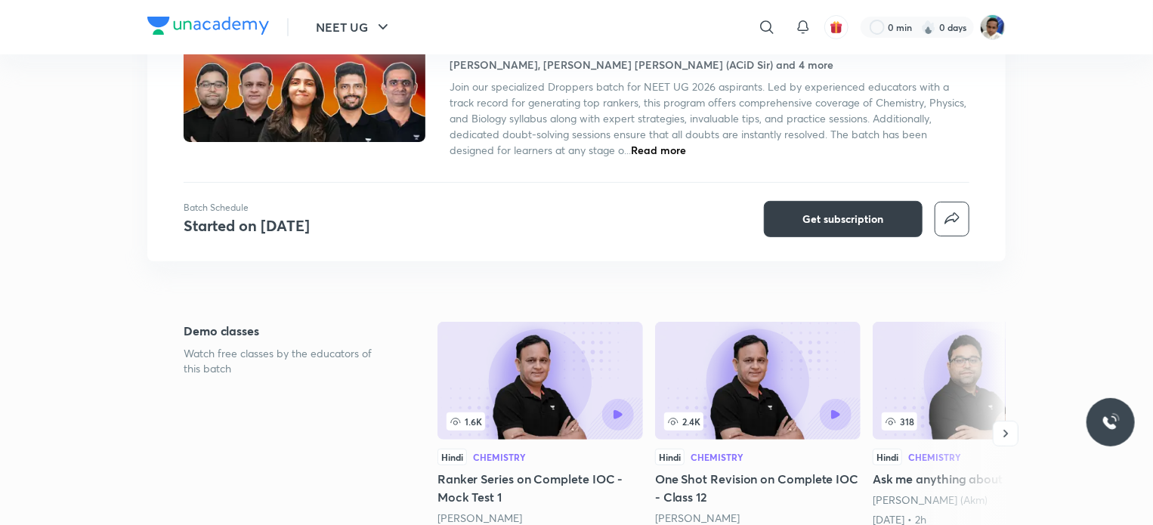
click at [827, 214] on span "Get subscription" at bounding box center [843, 219] width 81 height 15
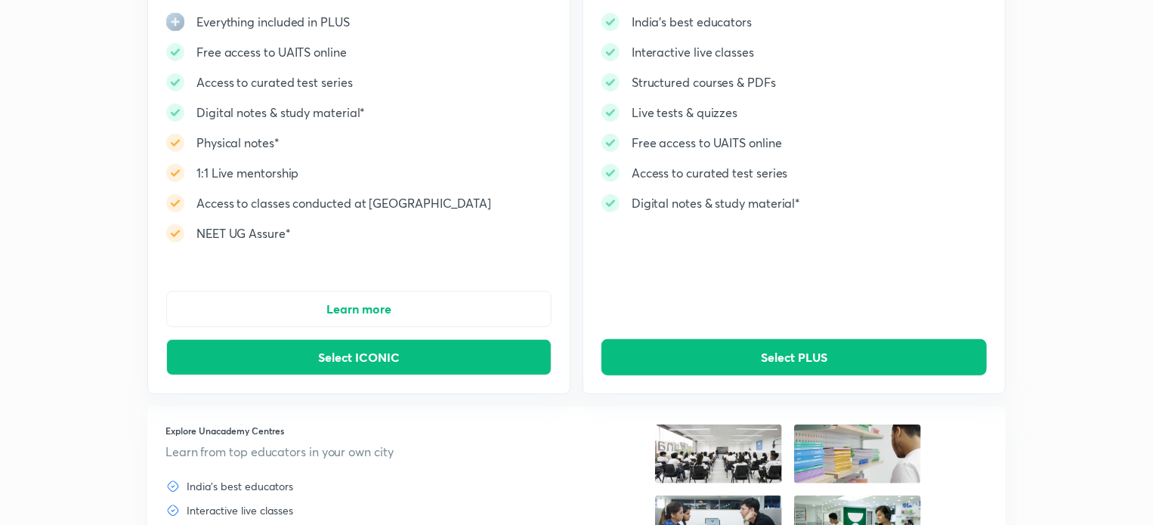
scroll to position [302, 0]
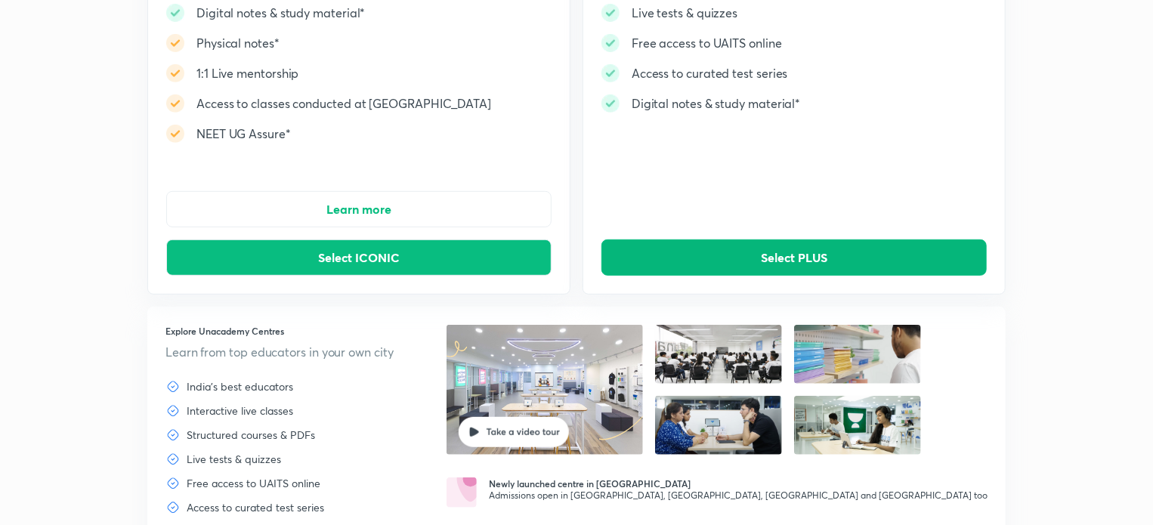
click at [755, 254] on button "Select PLUS" at bounding box center [794, 258] width 385 height 36
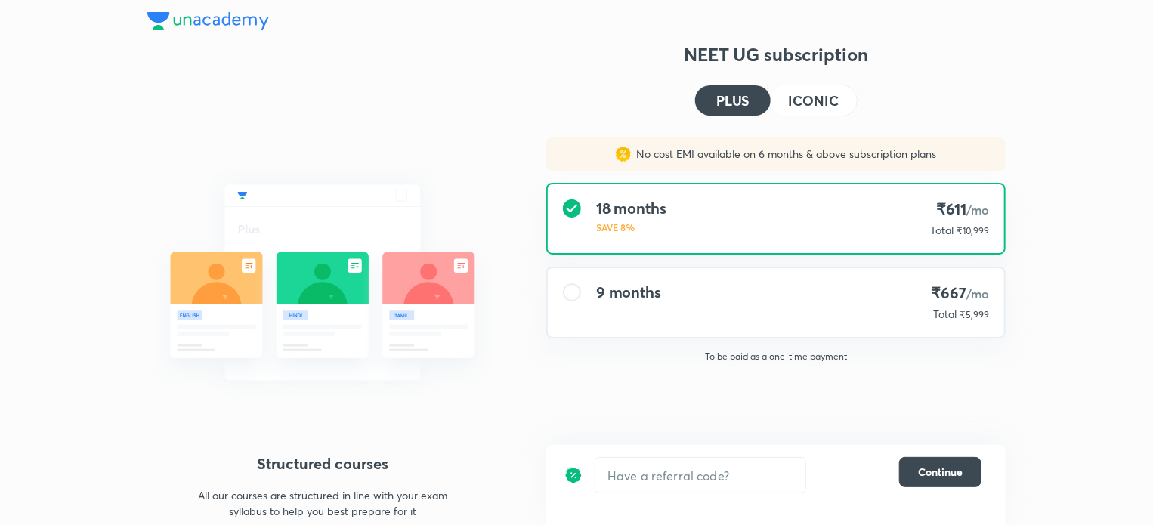
click at [629, 288] on h4 "9 months" at bounding box center [628, 292] width 65 height 18
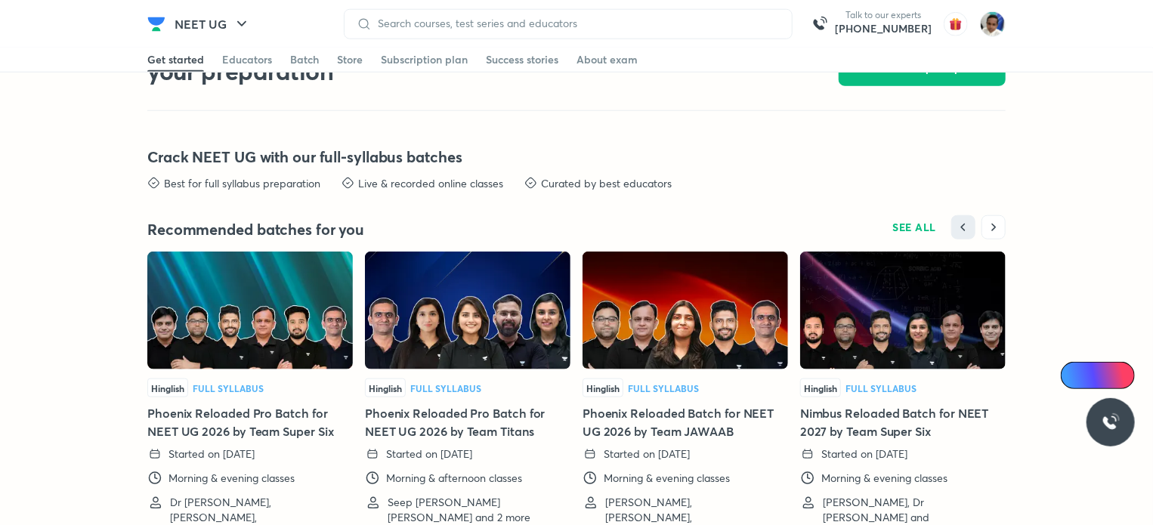
scroll to position [3649, 0]
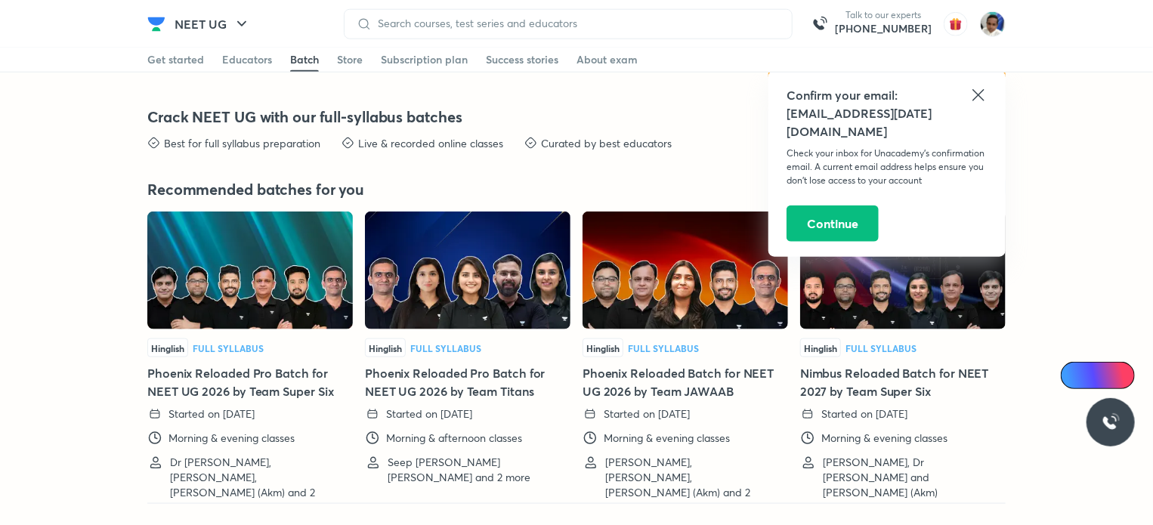
click at [980, 91] on icon at bounding box center [979, 95] width 18 height 18
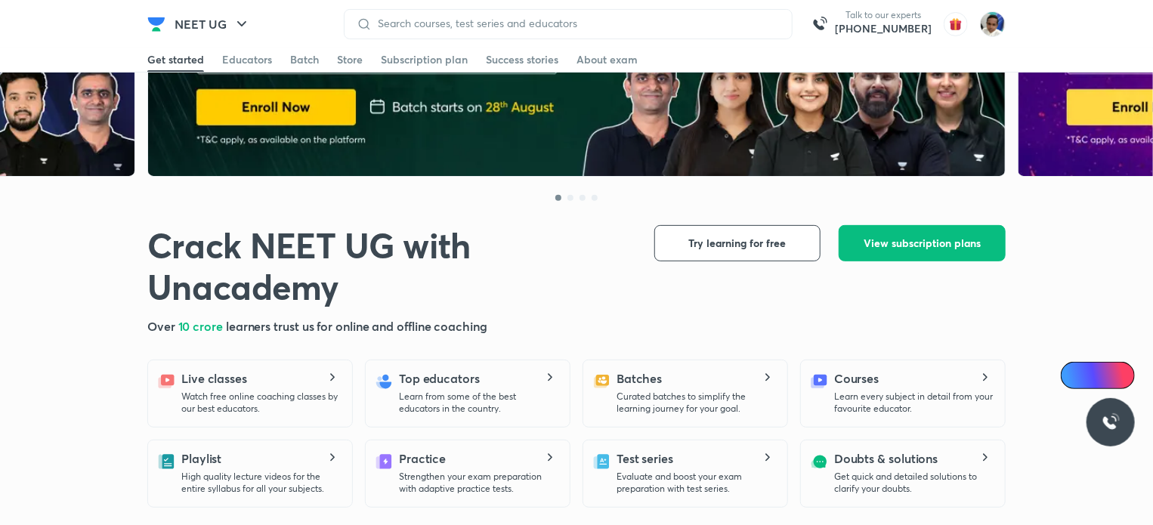
scroll to position [0, 0]
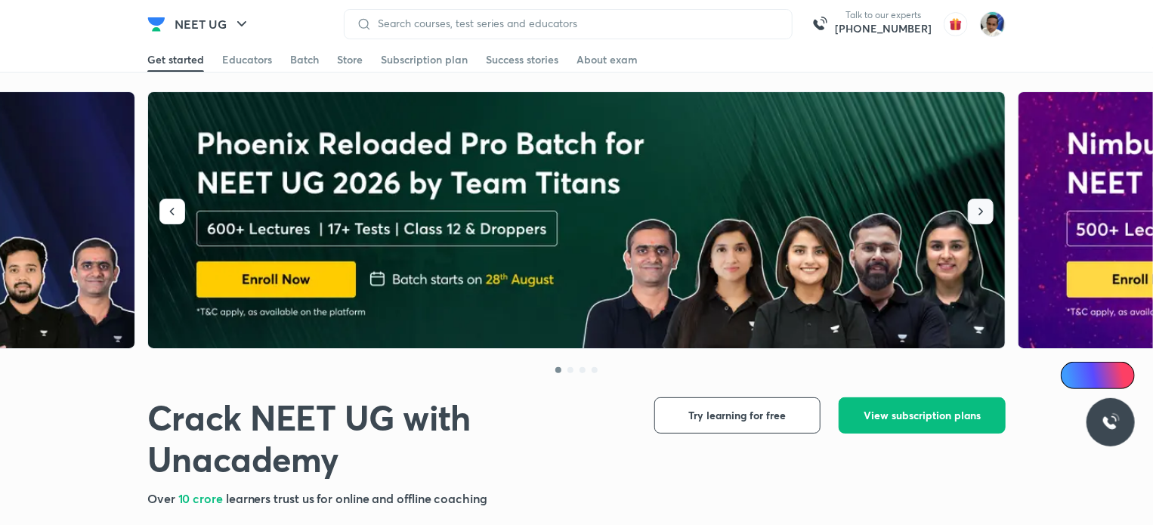
click at [982, 205] on icon "button" at bounding box center [980, 211] width 15 height 15
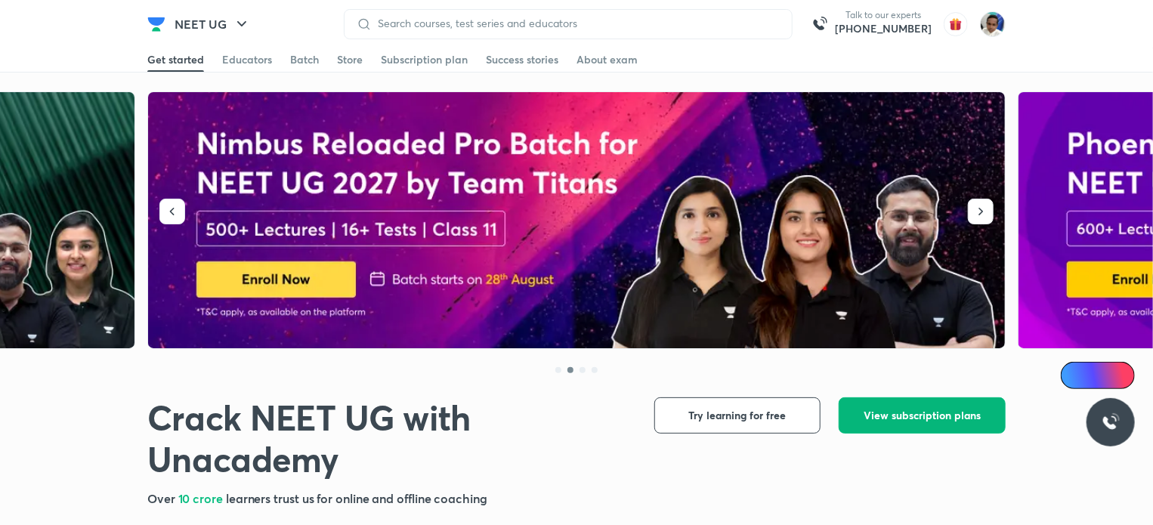
click at [895, 411] on span "View subscription plans" at bounding box center [922, 415] width 117 height 15
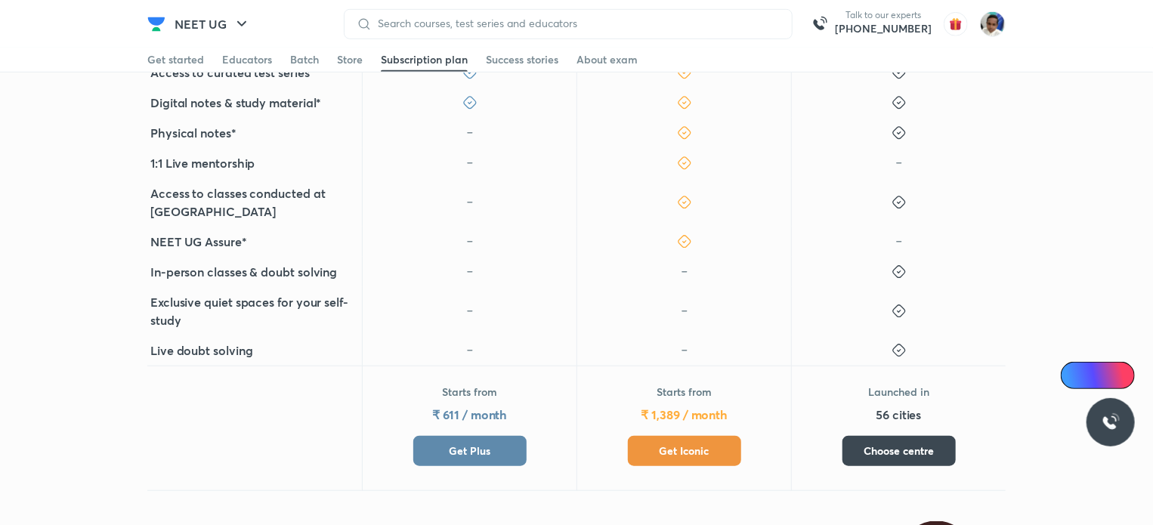
scroll to position [529, 0]
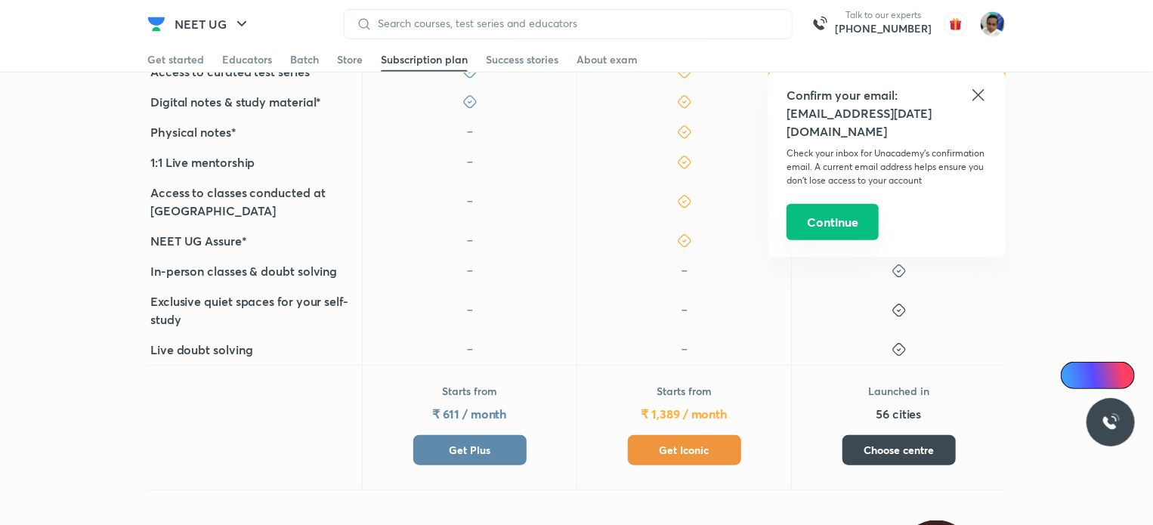
click at [843, 204] on button "Continue" at bounding box center [833, 222] width 92 height 36
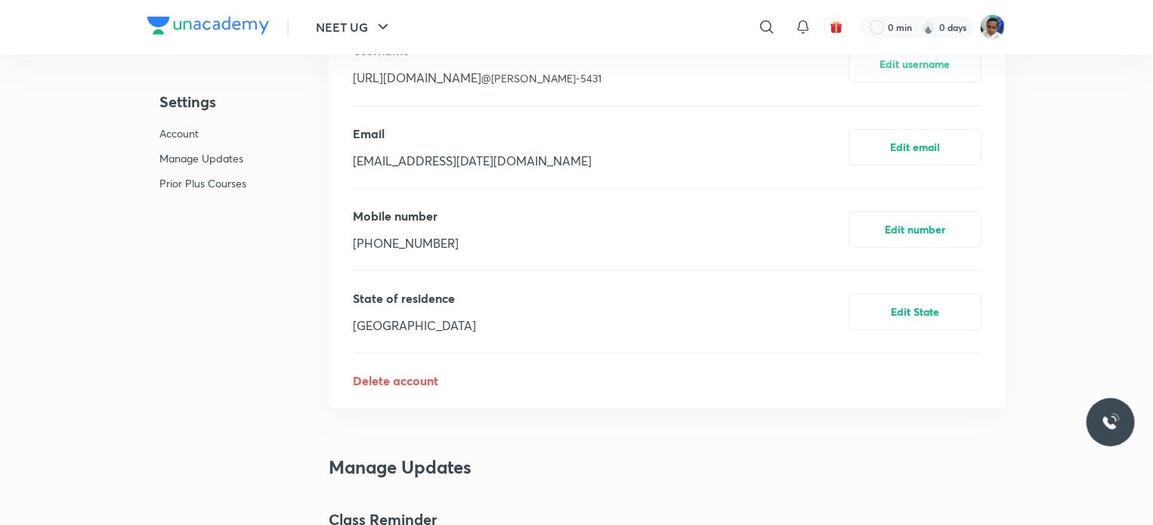
scroll to position [3743, 0]
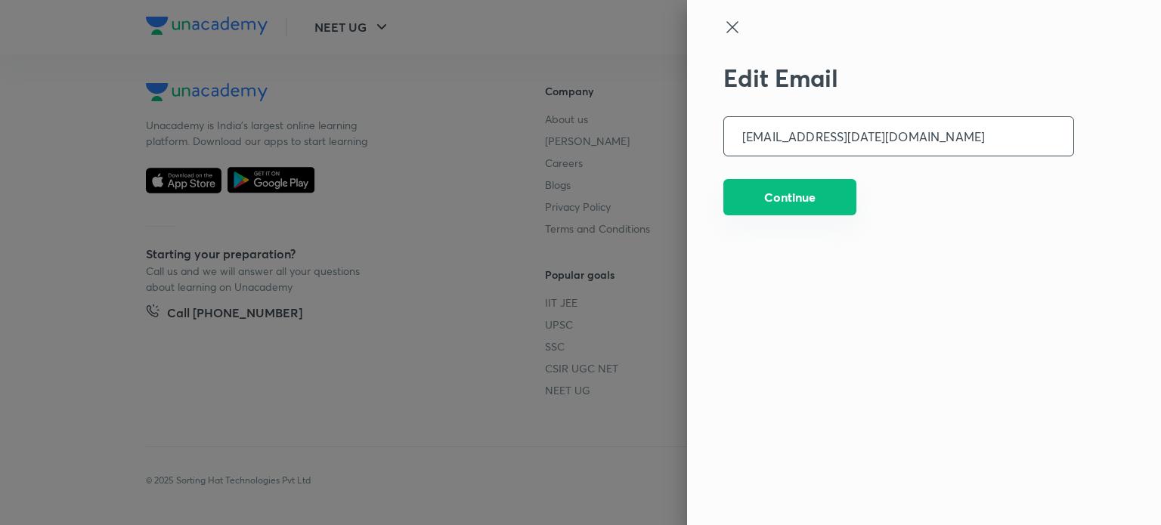
click at [787, 195] on button "Continue" at bounding box center [789, 197] width 133 height 36
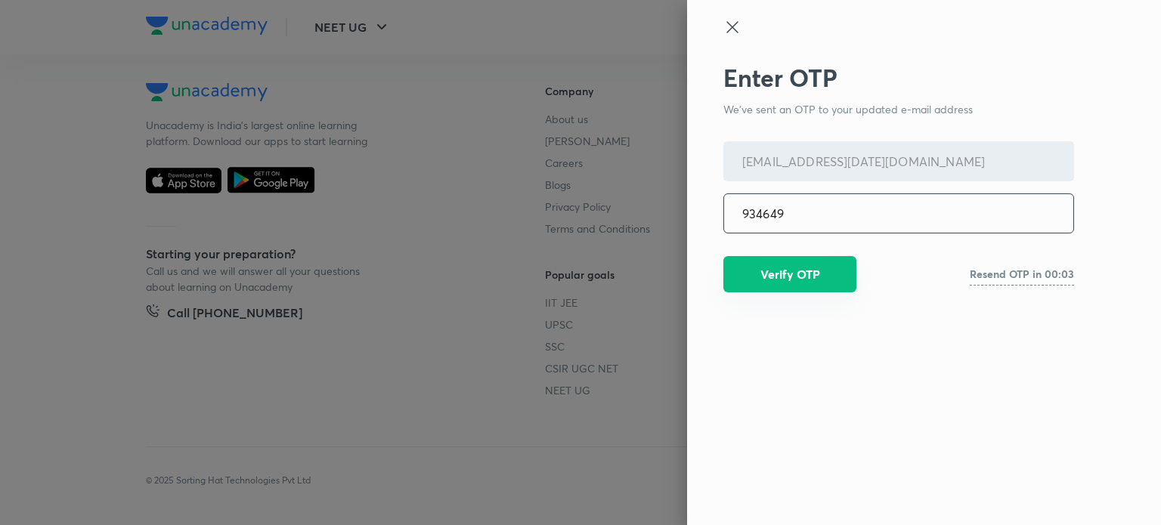
type input "934649"
click at [777, 265] on button "Verify OTP" at bounding box center [789, 274] width 133 height 36
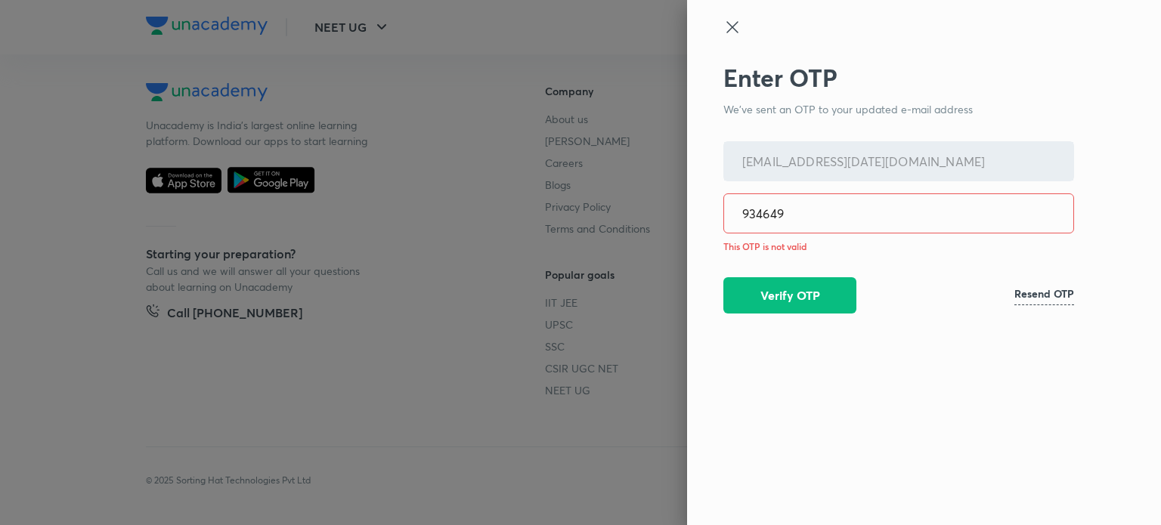
click at [732, 23] on icon at bounding box center [732, 27] width 18 height 18
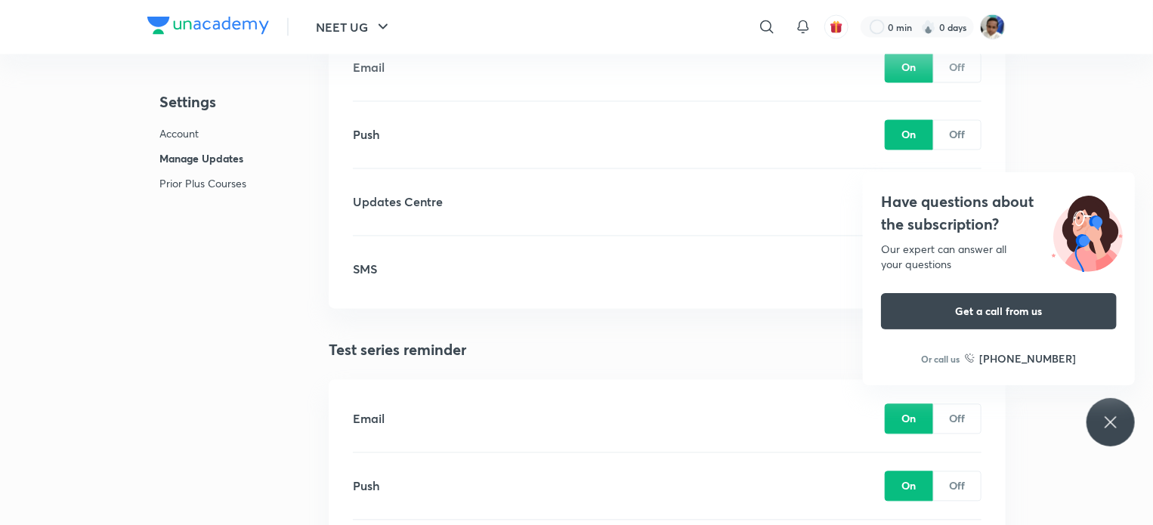
scroll to position [1400, 0]
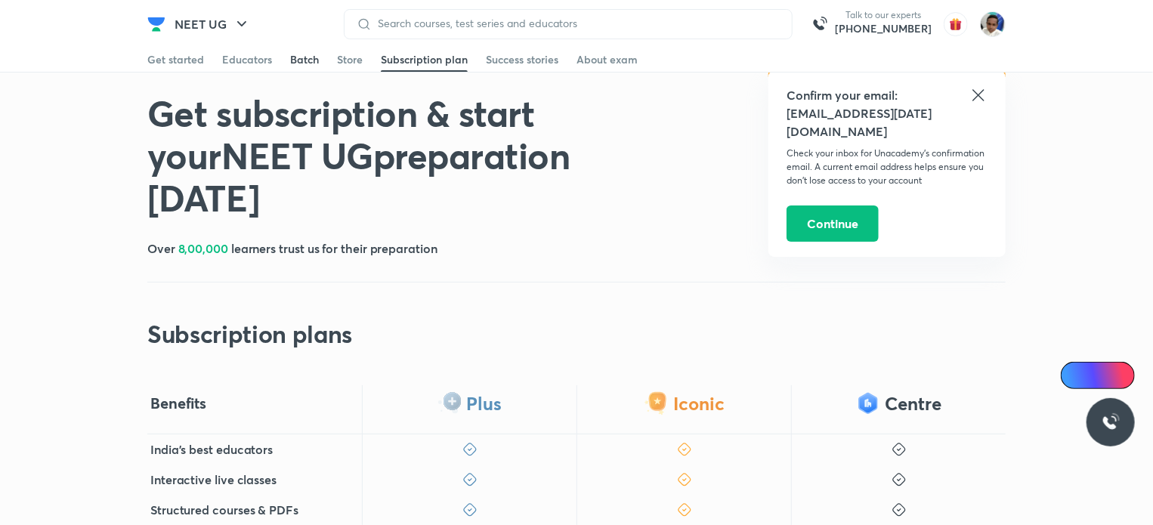
click at [302, 59] on div "Batch" at bounding box center [304, 59] width 29 height 15
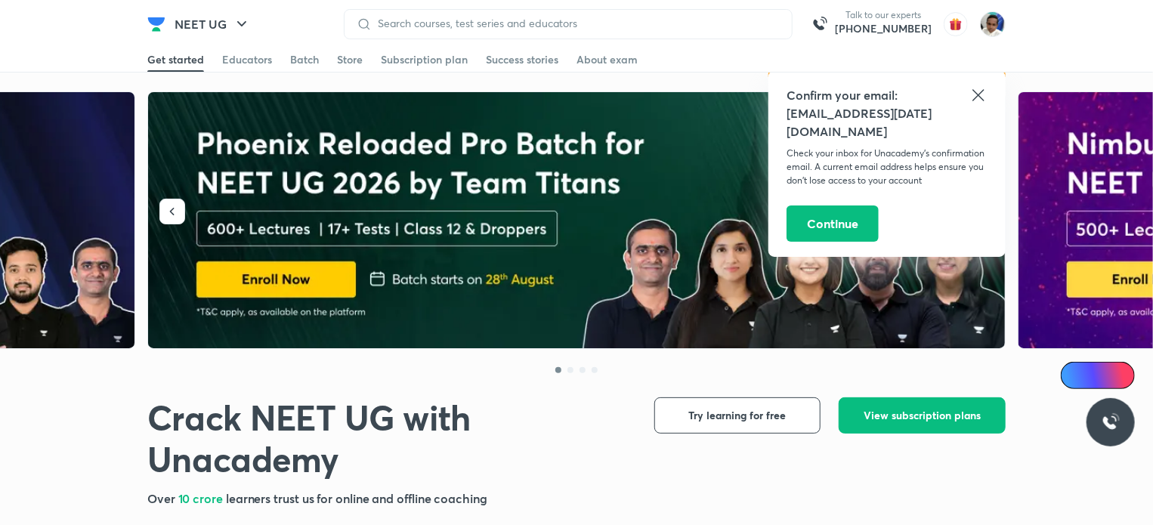
click at [979, 93] on icon at bounding box center [979, 95] width 18 height 18
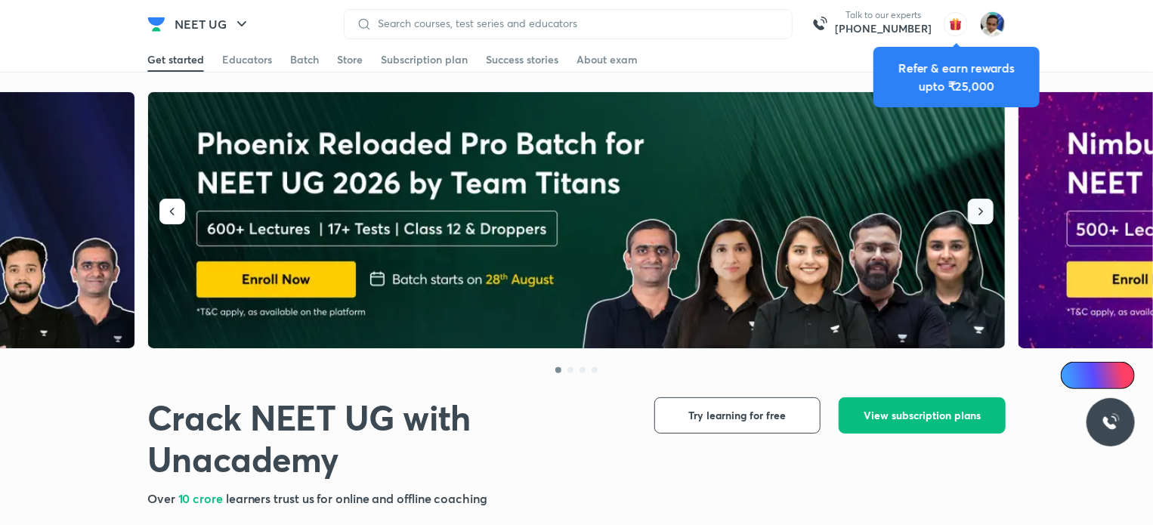
click at [979, 211] on icon "button" at bounding box center [980, 211] width 15 height 15
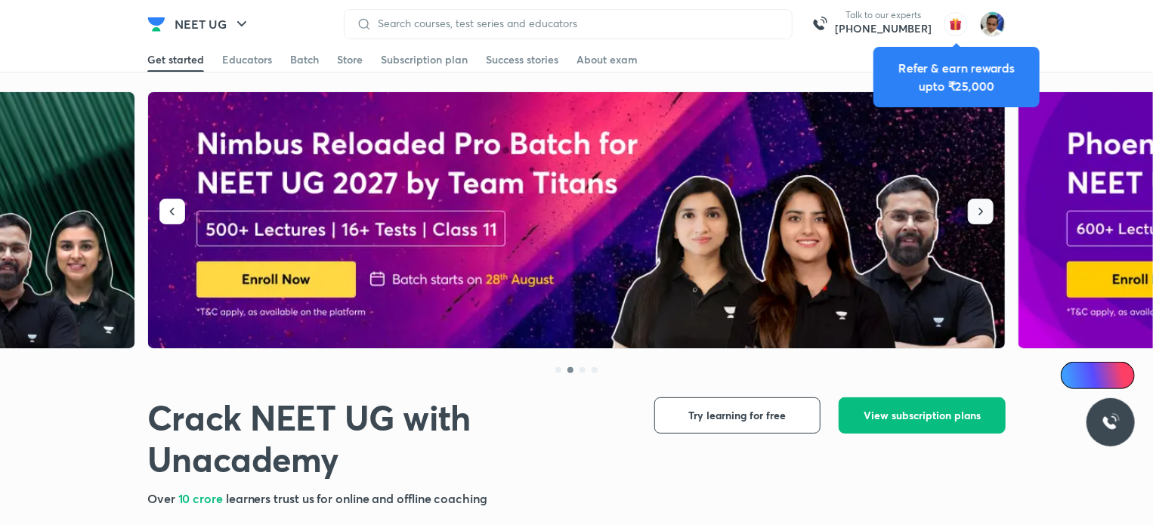
click at [979, 212] on icon "button" at bounding box center [980, 211] width 15 height 15
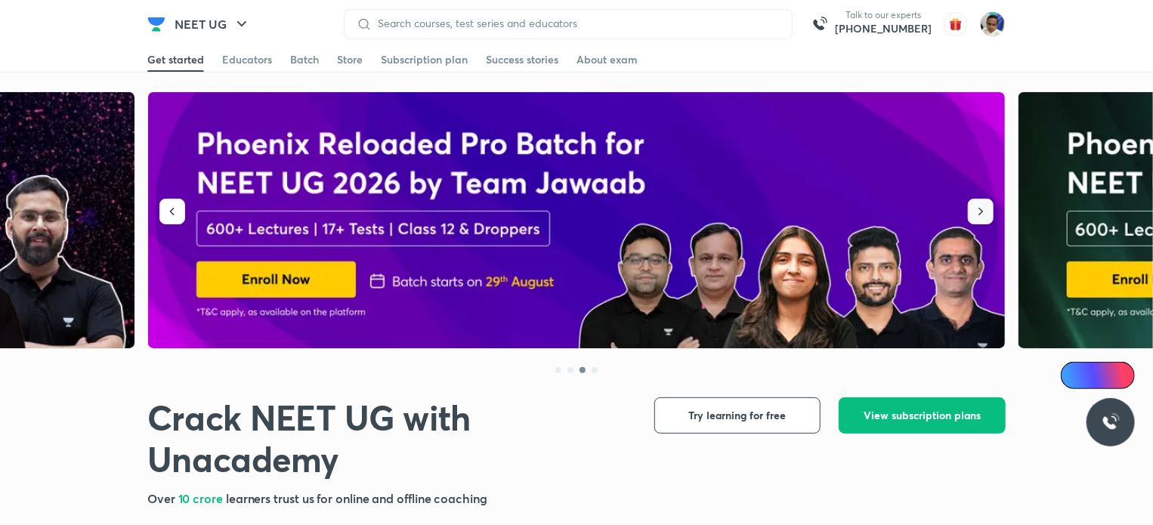
click at [979, 212] on icon "button" at bounding box center [980, 211] width 15 height 15
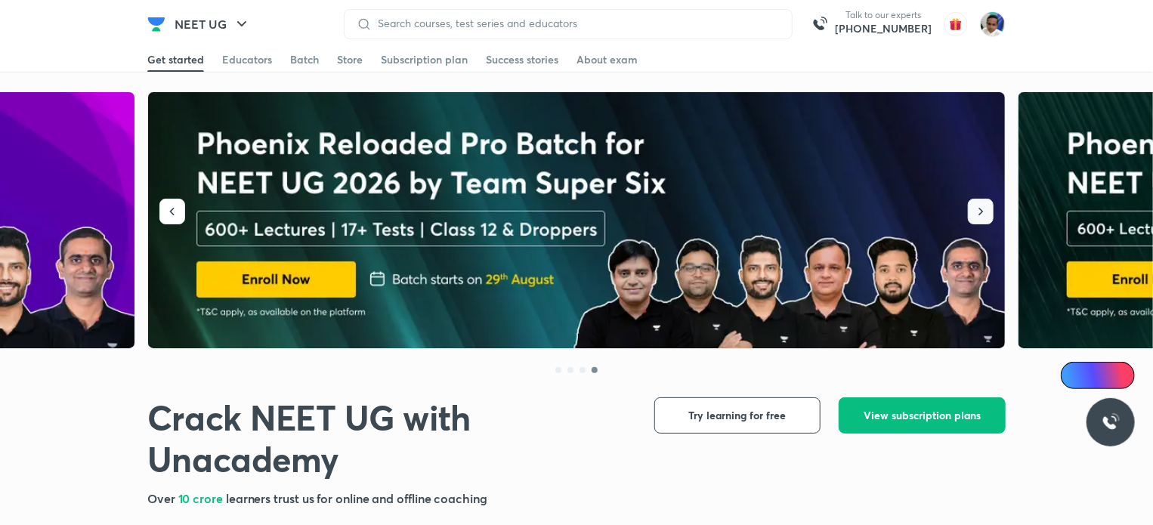
click at [979, 212] on icon "button" at bounding box center [980, 211] width 15 height 15
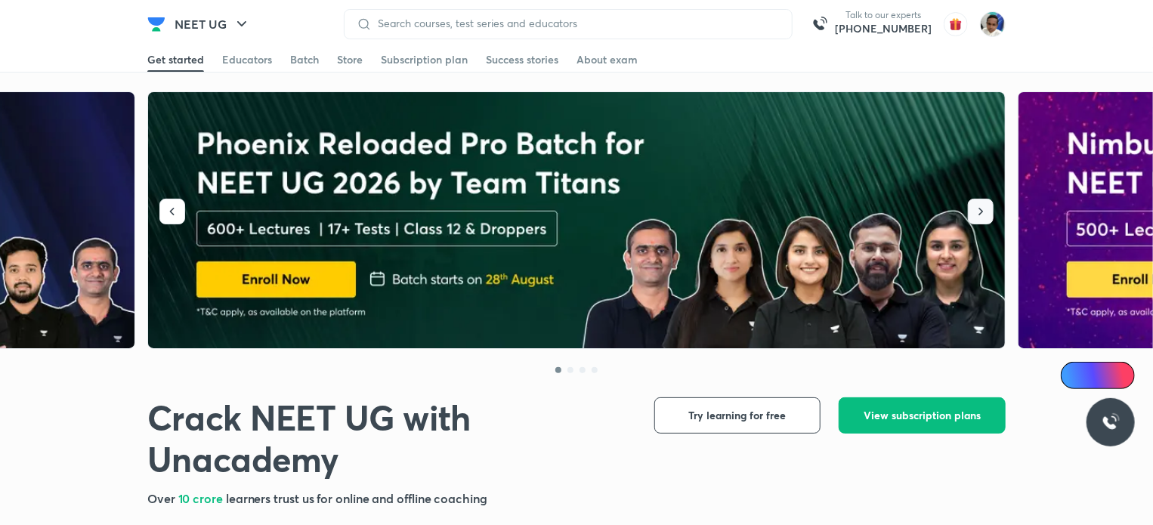
click at [979, 212] on icon "button" at bounding box center [980, 211] width 15 height 15
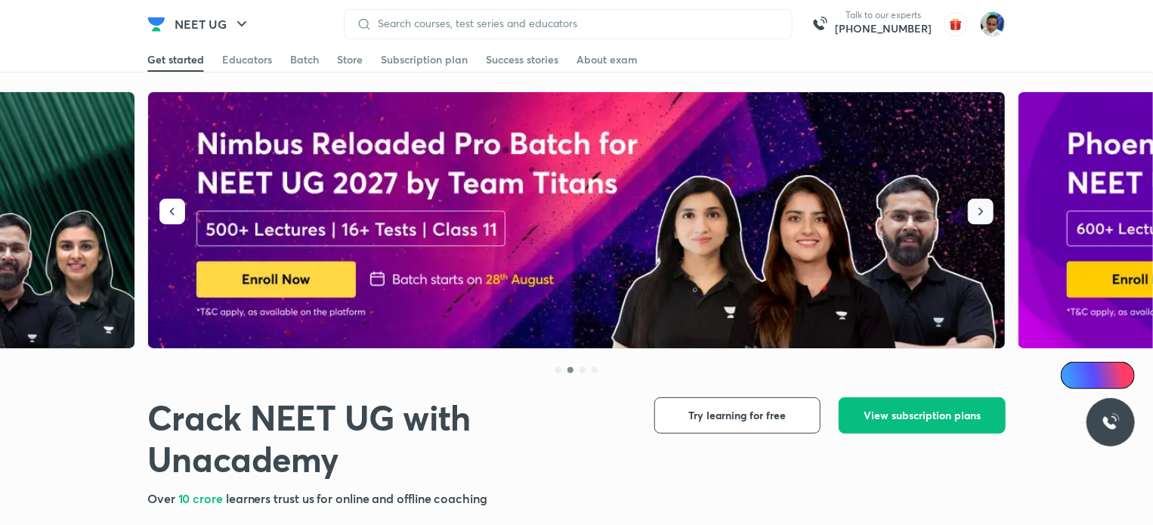
click at [979, 212] on icon "button" at bounding box center [980, 211] width 15 height 15
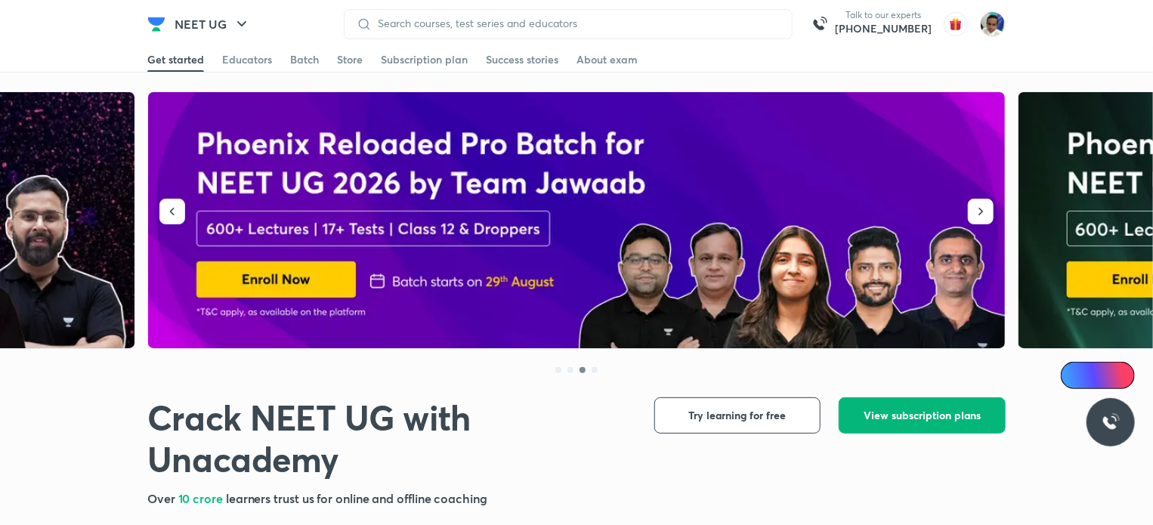
click at [862, 412] on button "View subscription plans" at bounding box center [922, 416] width 167 height 36
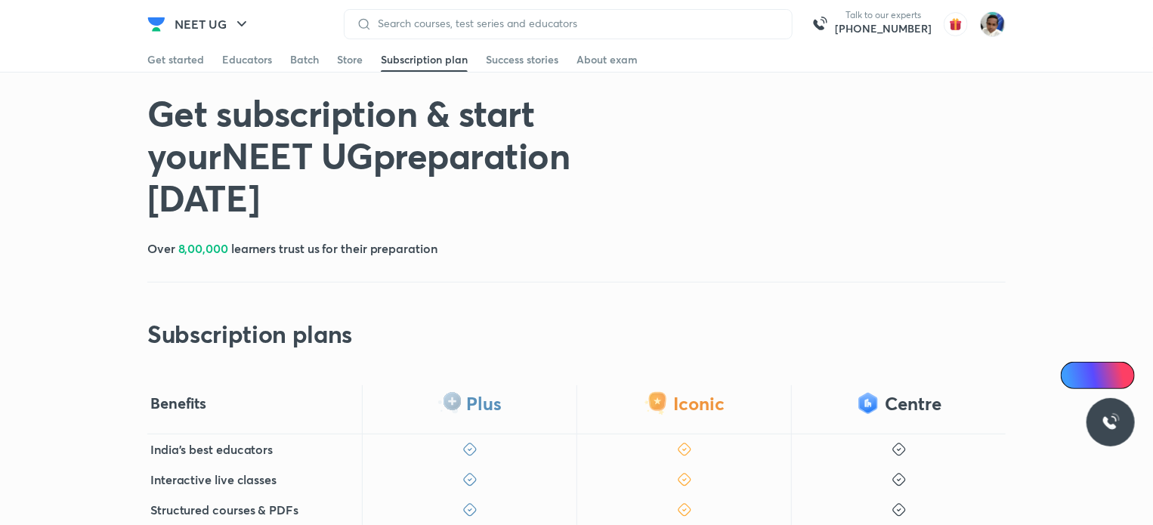
scroll to position [529, 0]
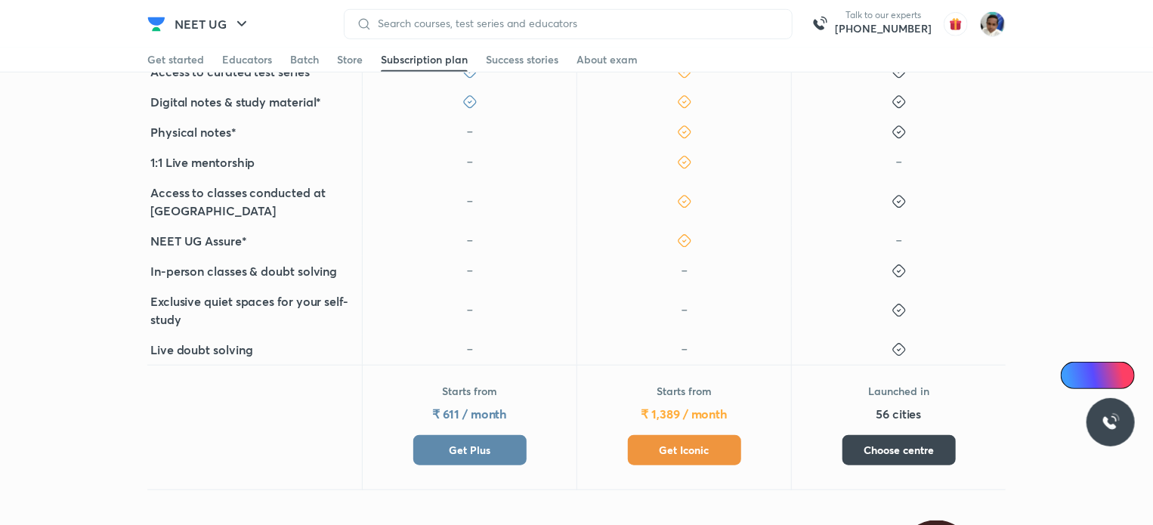
click at [469, 443] on span "Get Plus" at bounding box center [470, 450] width 42 height 15
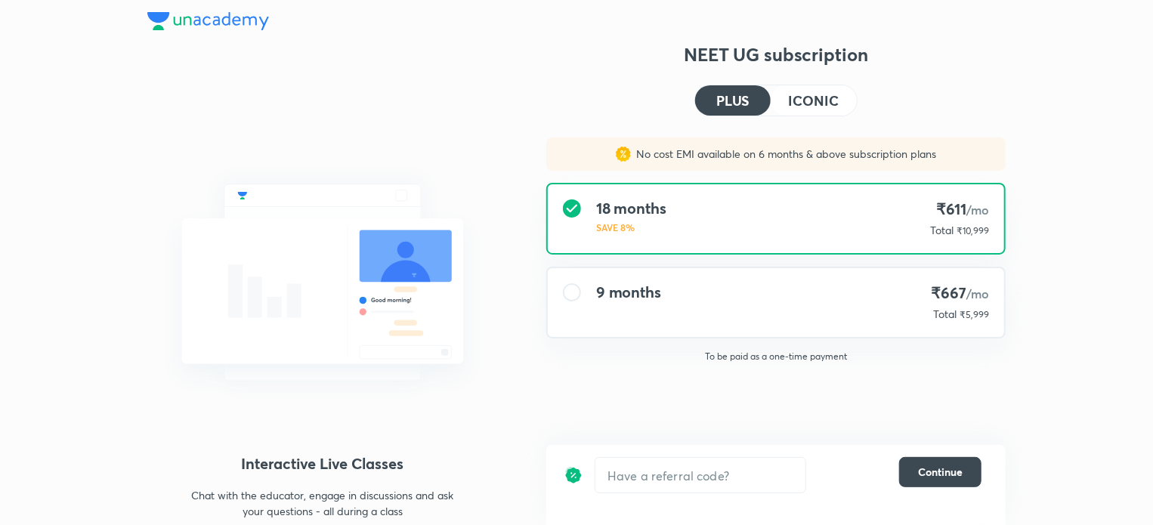
scroll to position [16, 0]
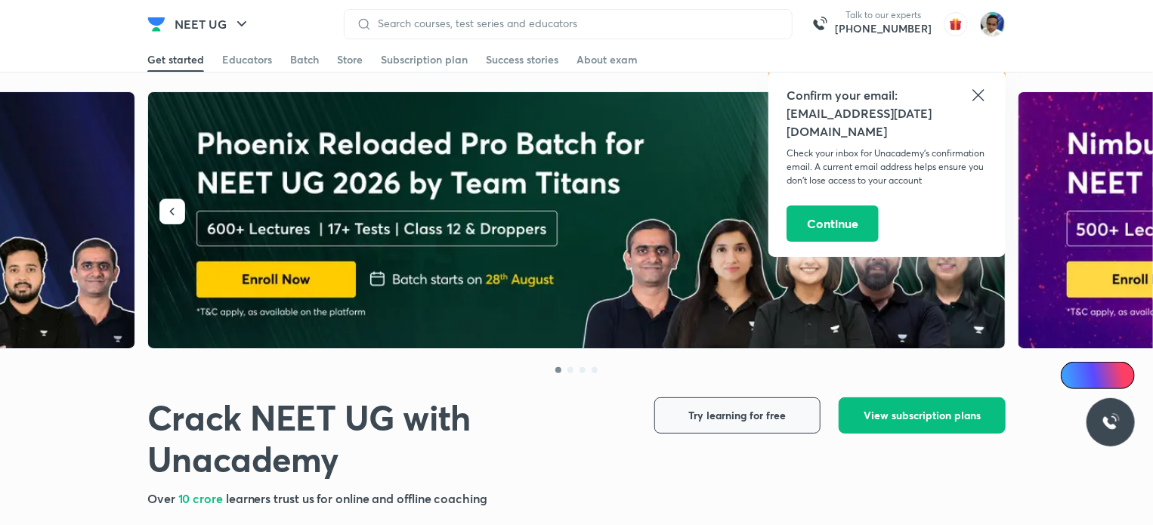
click at [713, 410] on span "Try learning for free" at bounding box center [737, 415] width 97 height 15
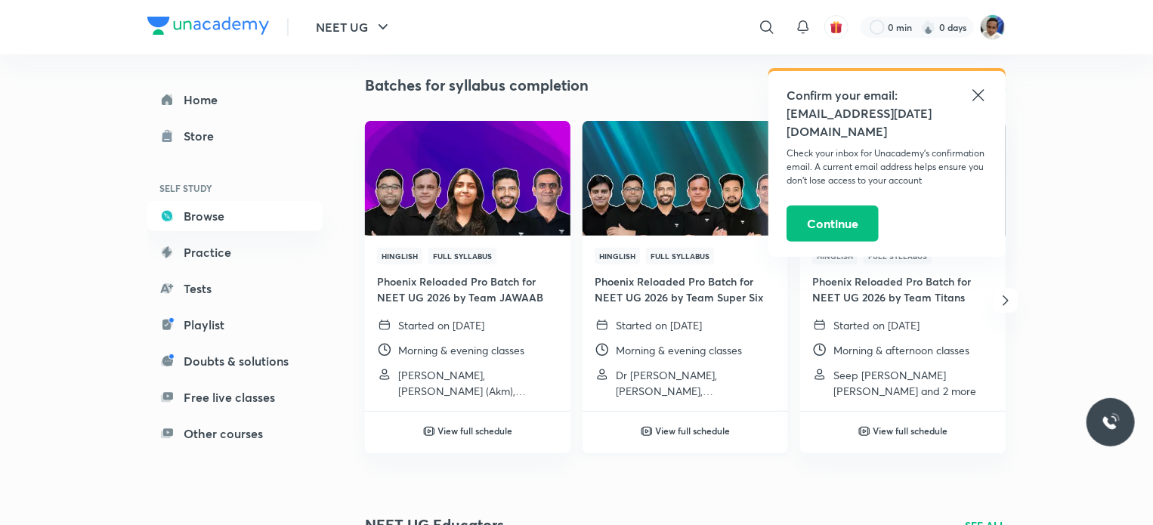
scroll to position [151, 0]
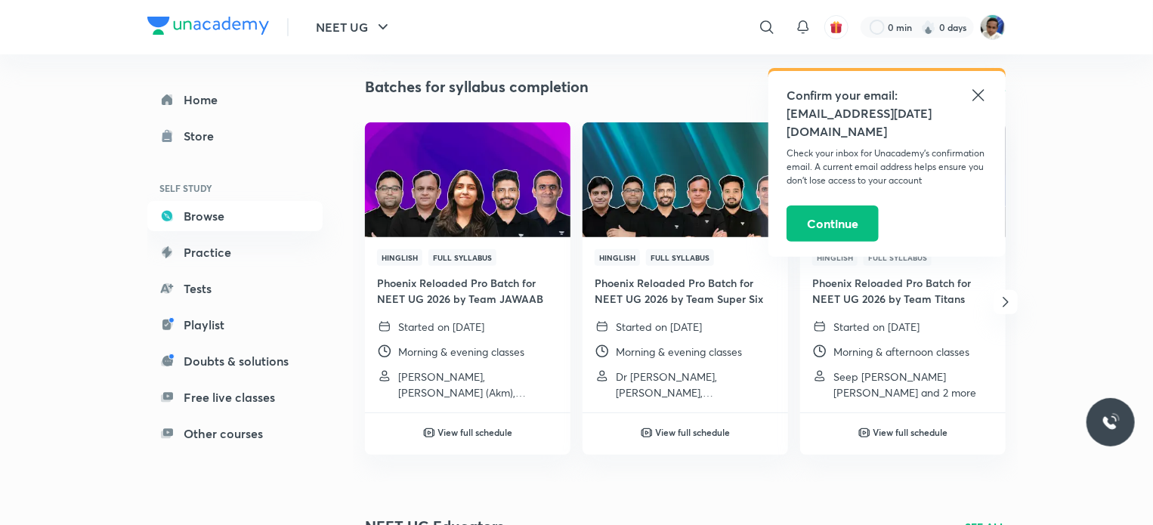
click at [975, 93] on icon at bounding box center [979, 95] width 18 height 18
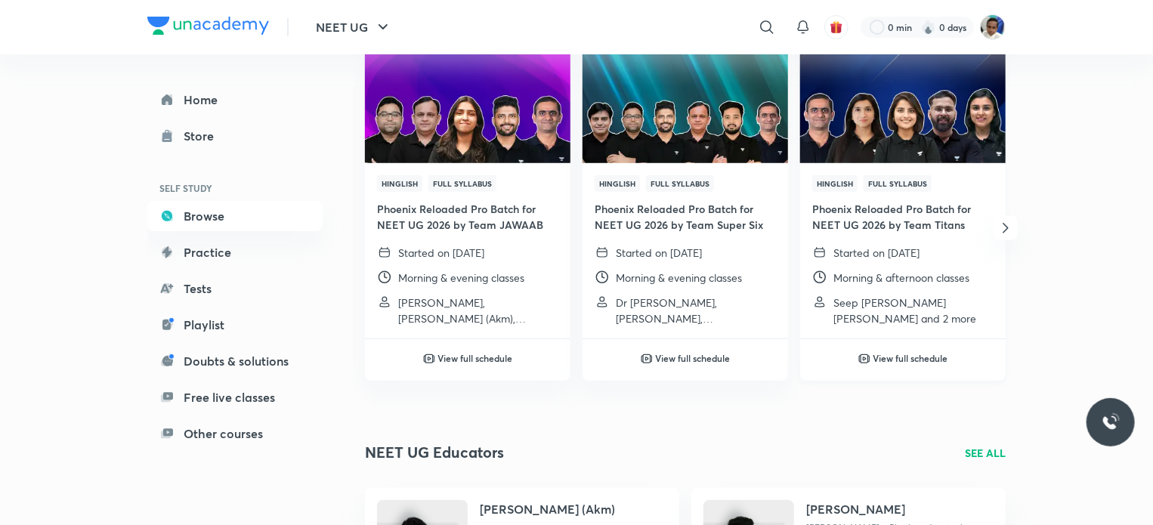
scroll to position [227, 0]
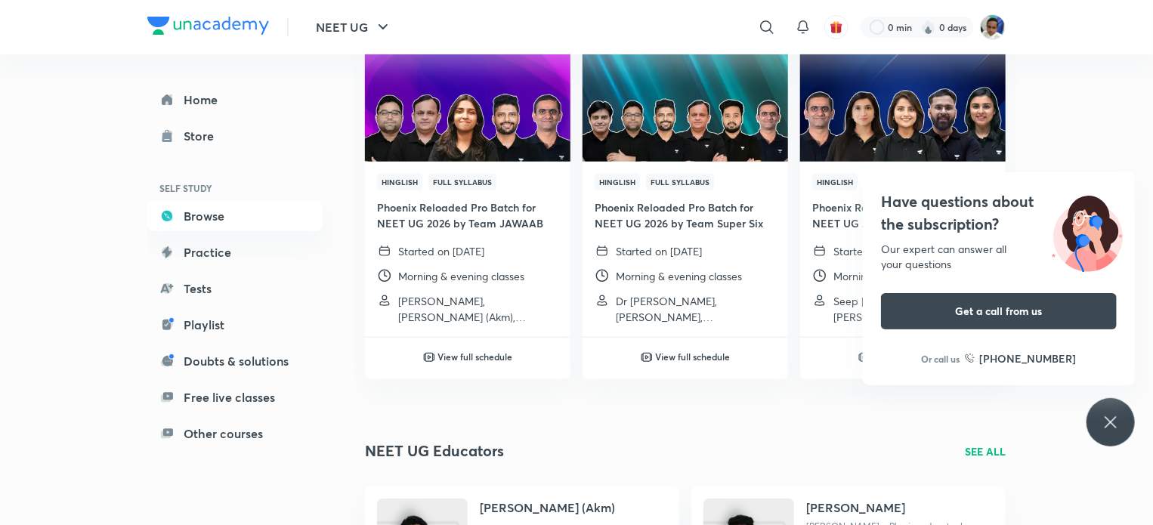
click at [1111, 419] on icon at bounding box center [1111, 422] width 18 height 18
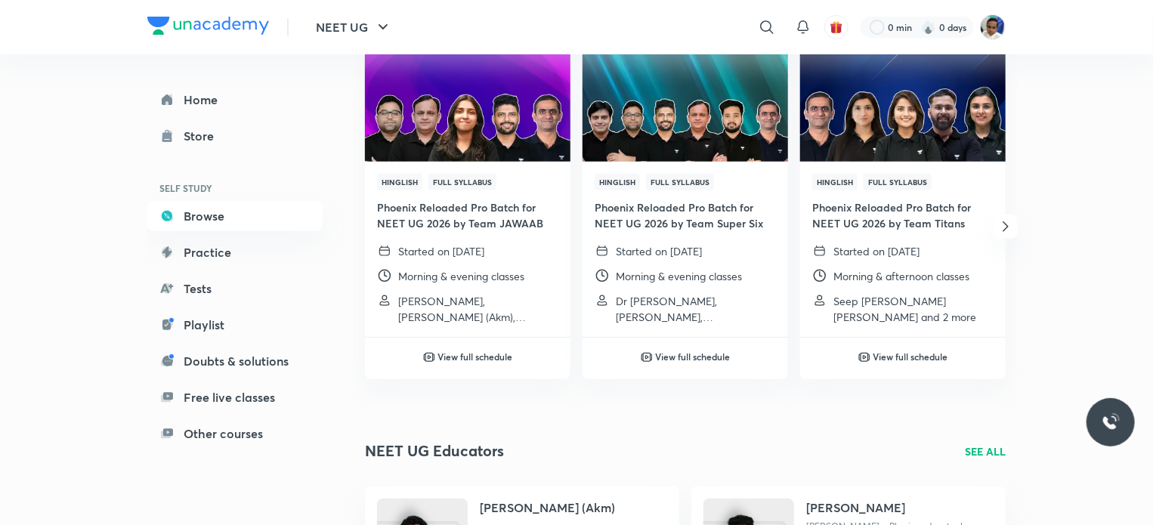
click at [1006, 223] on icon "button" at bounding box center [1005, 226] width 5 height 10
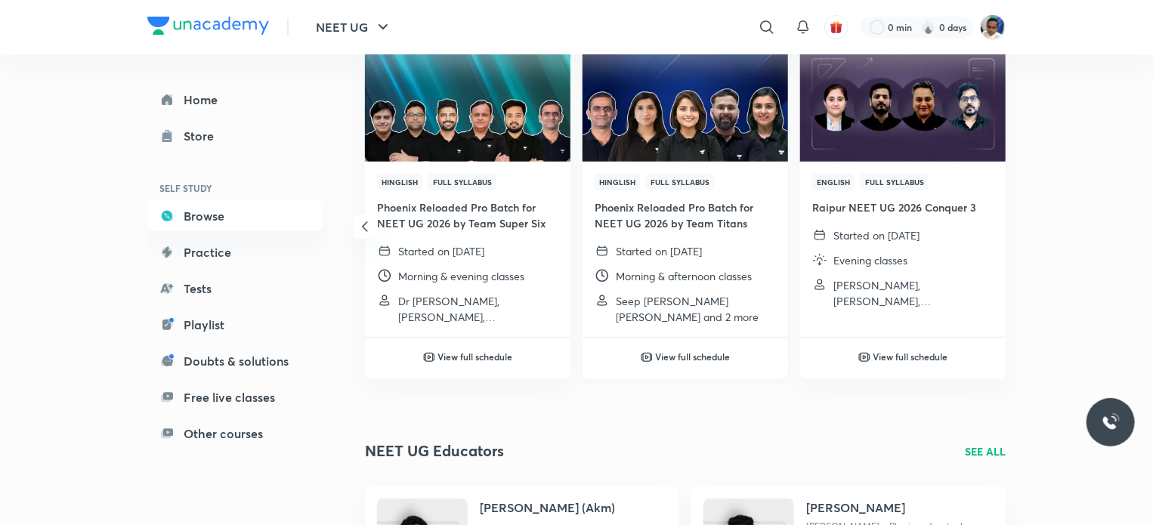
click at [689, 247] on p "Started on [DATE]" at bounding box center [659, 251] width 86 height 16
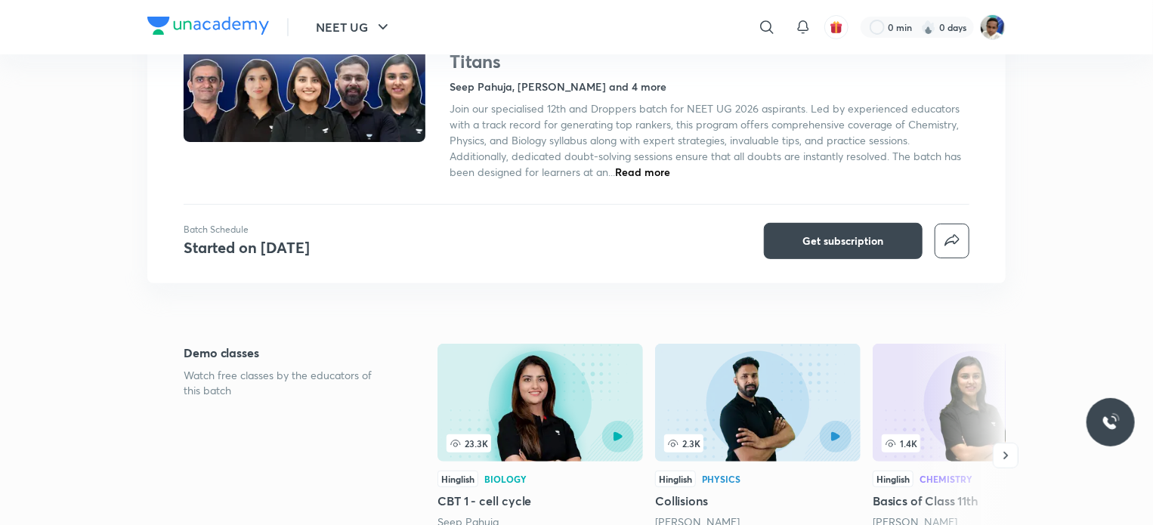
scroll to position [227, 0]
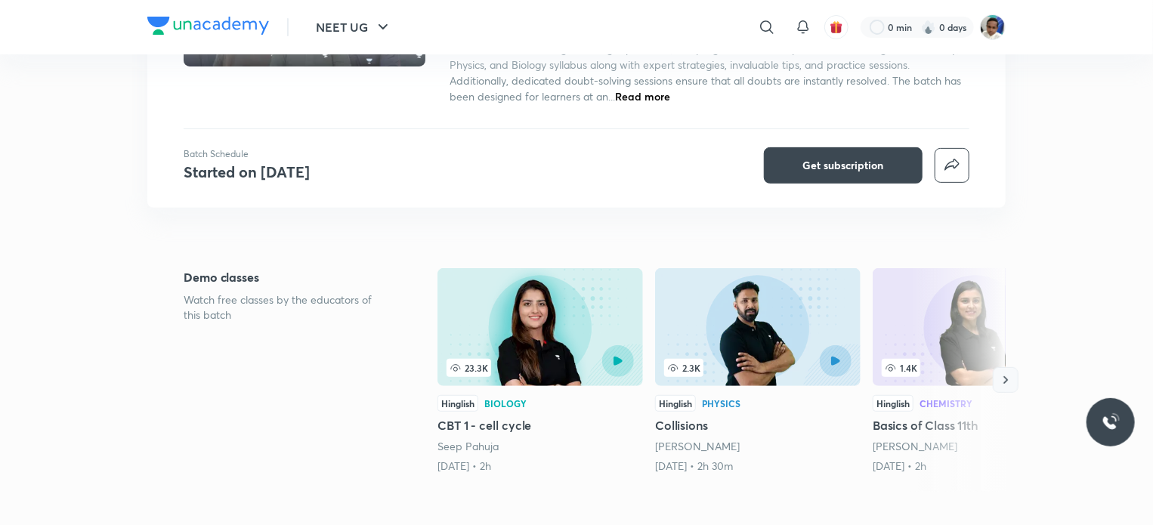
click at [1007, 378] on icon "button" at bounding box center [1005, 380] width 15 height 15
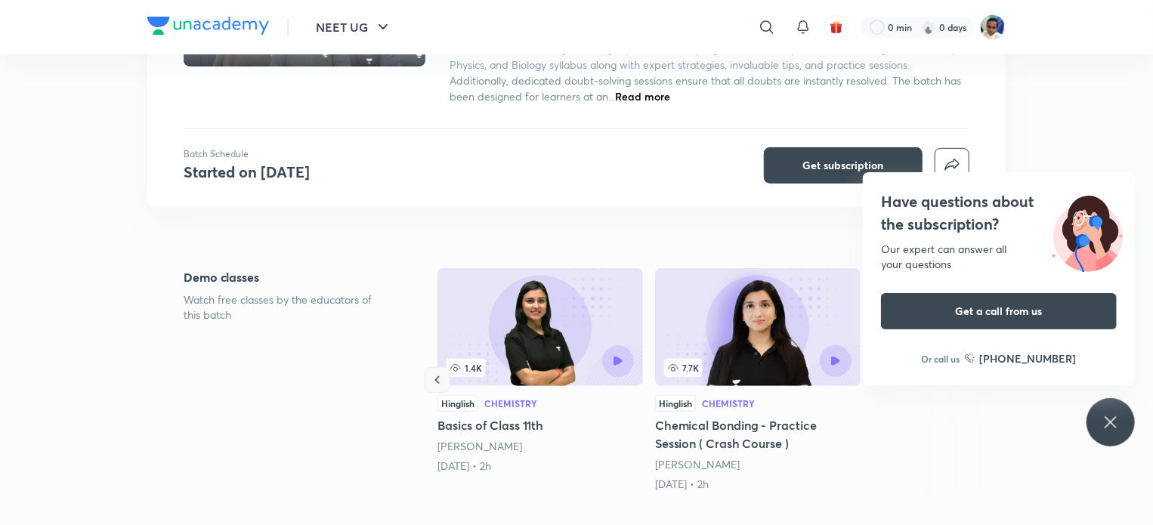
click at [432, 380] on icon "button" at bounding box center [437, 380] width 15 height 15
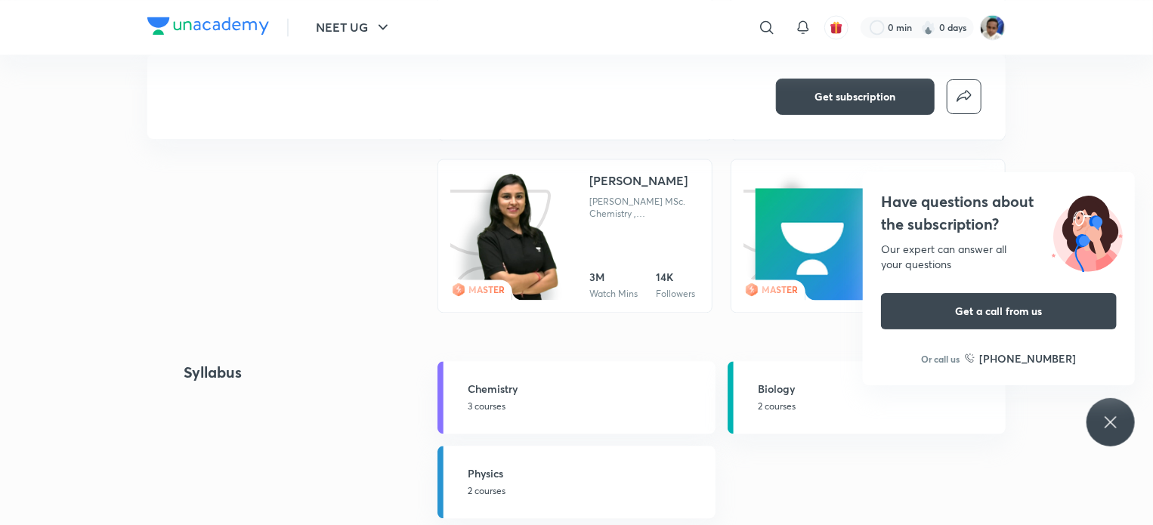
scroll to position [1587, 0]
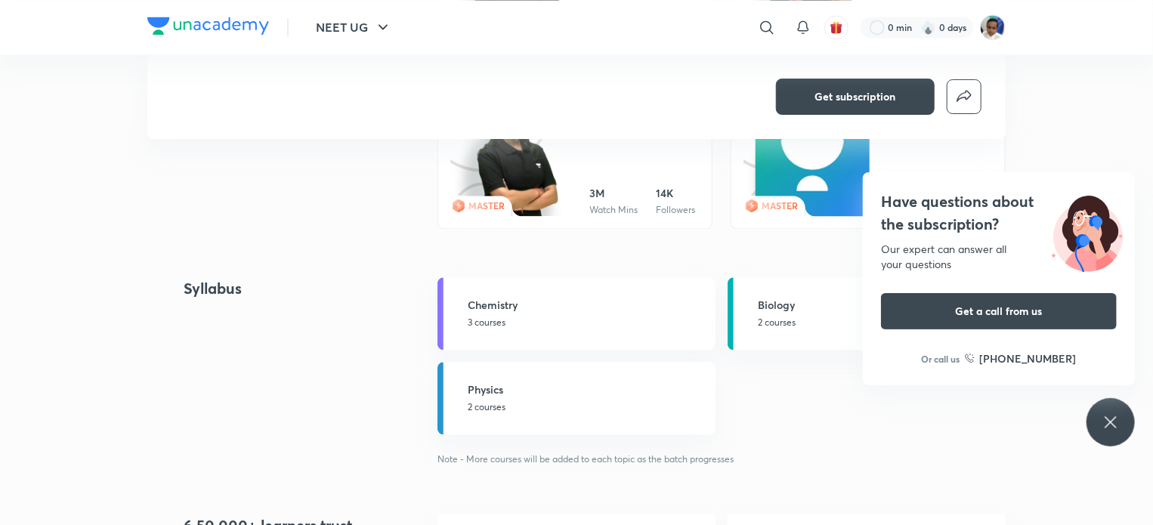
click at [1106, 413] on icon at bounding box center [1111, 422] width 18 height 18
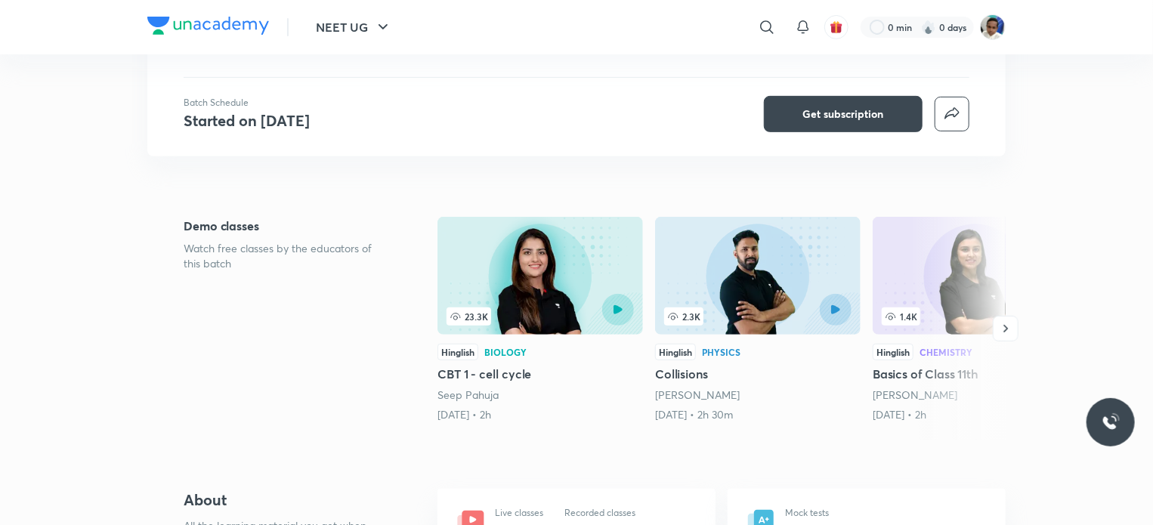
scroll to position [0, 0]
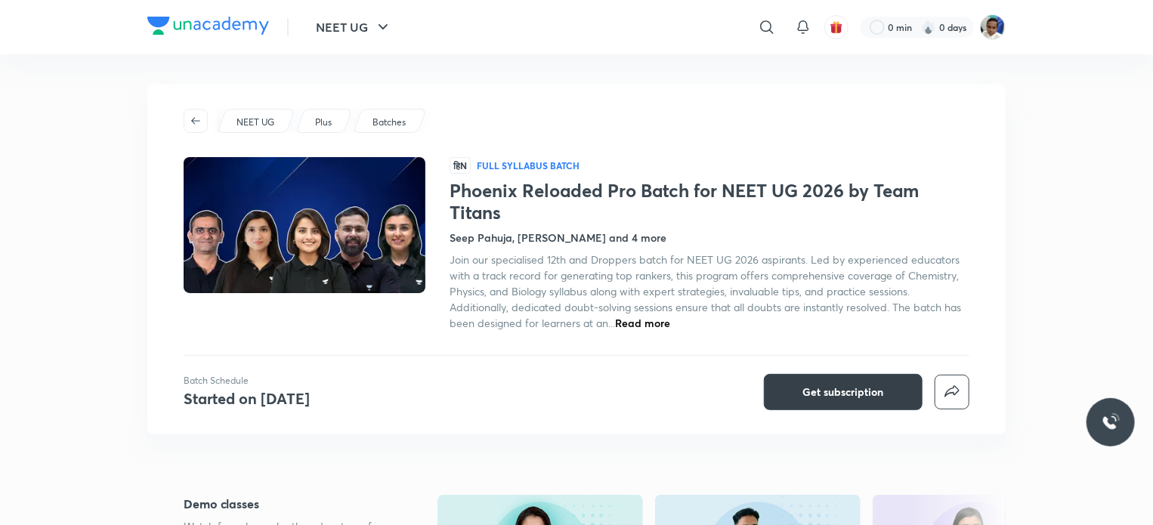
click at [818, 388] on span "Get subscription" at bounding box center [843, 392] width 81 height 15
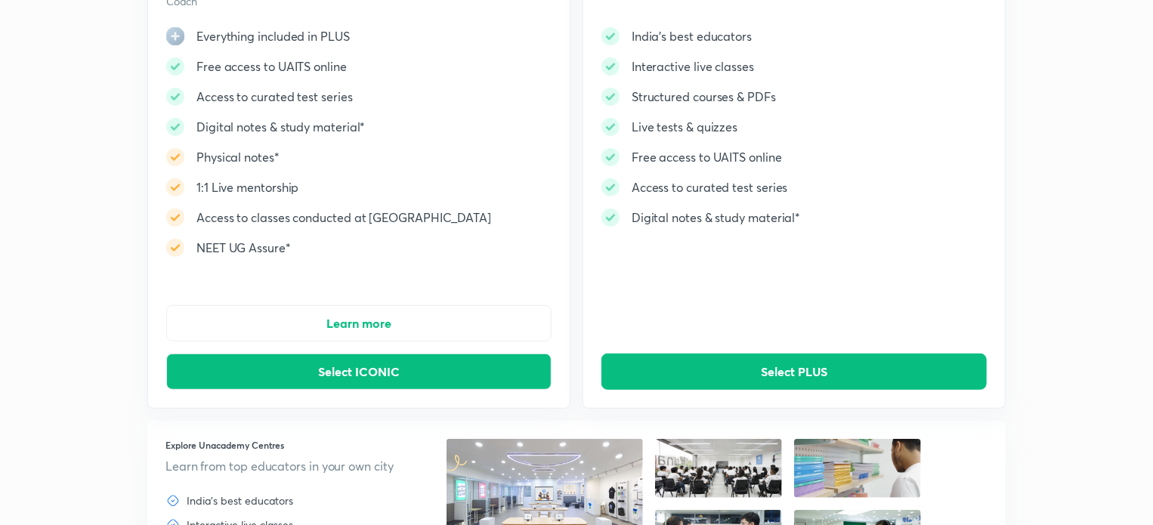
scroll to position [76, 0]
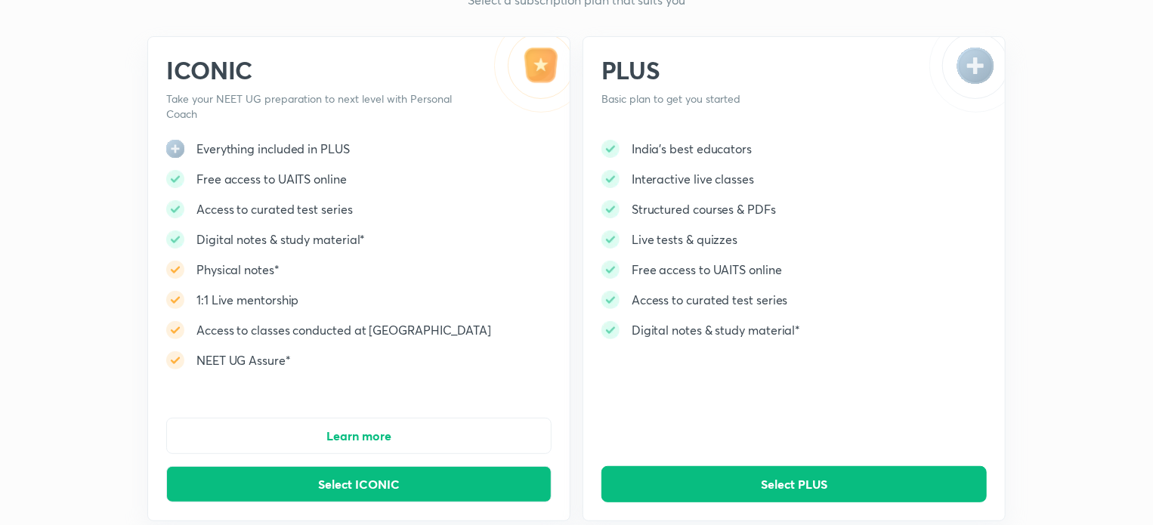
click at [609, 326] on img at bounding box center [611, 330] width 18 height 18
click at [609, 298] on img at bounding box center [611, 300] width 18 height 18
click at [716, 482] on button "Select PLUS" at bounding box center [794, 484] width 385 height 36
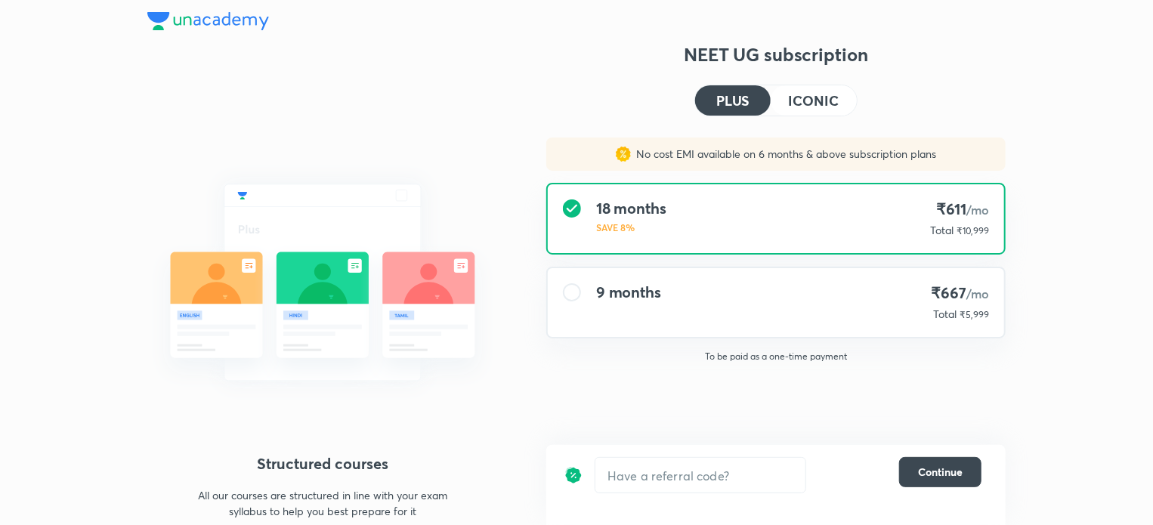
click at [644, 289] on h4 "9 months" at bounding box center [628, 292] width 65 height 18
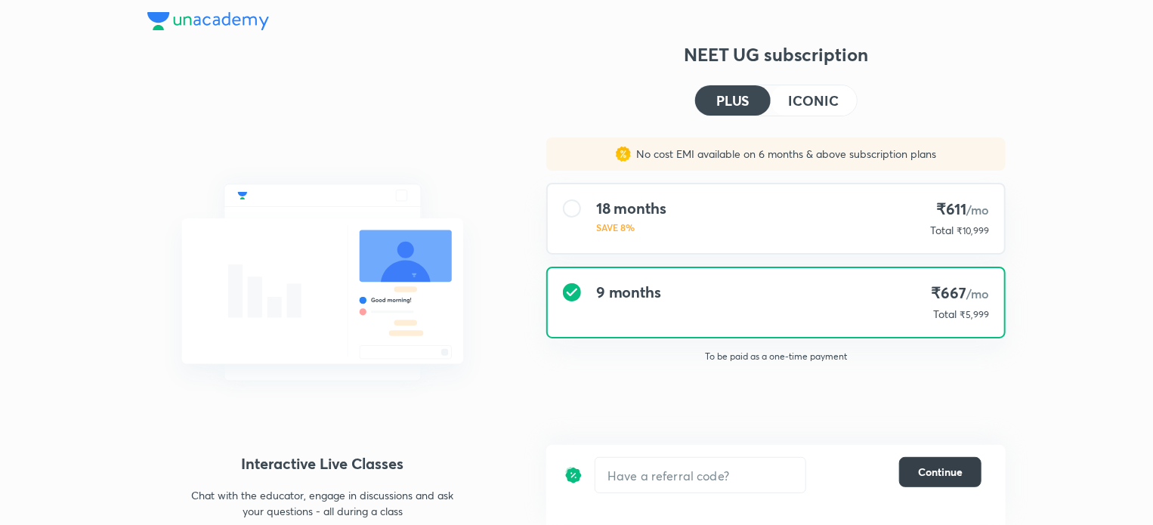
click at [939, 474] on span "Continue" at bounding box center [940, 472] width 45 height 15
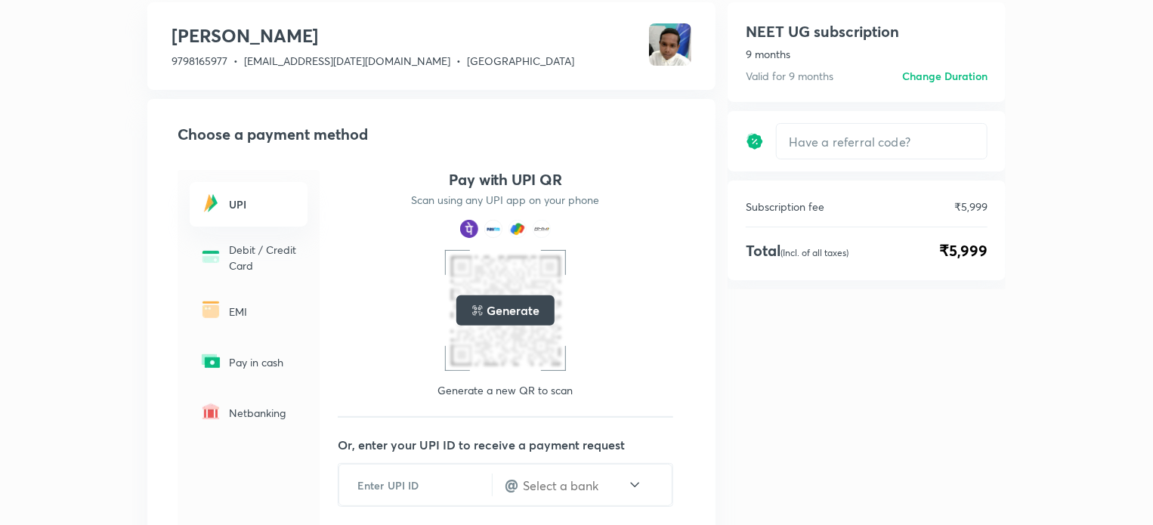
scroll to position [76, 0]
click at [837, 139] on input "text" at bounding box center [882, 143] width 210 height 36
